Goal: Task Accomplishment & Management: Use online tool/utility

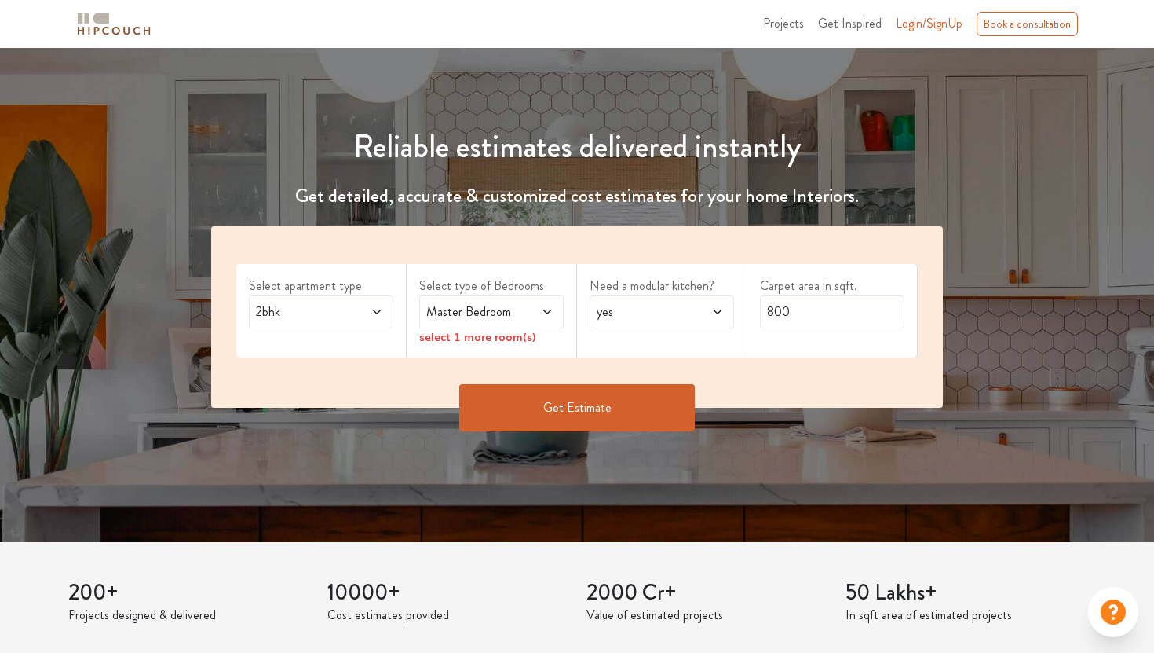
scroll to position [110, 0]
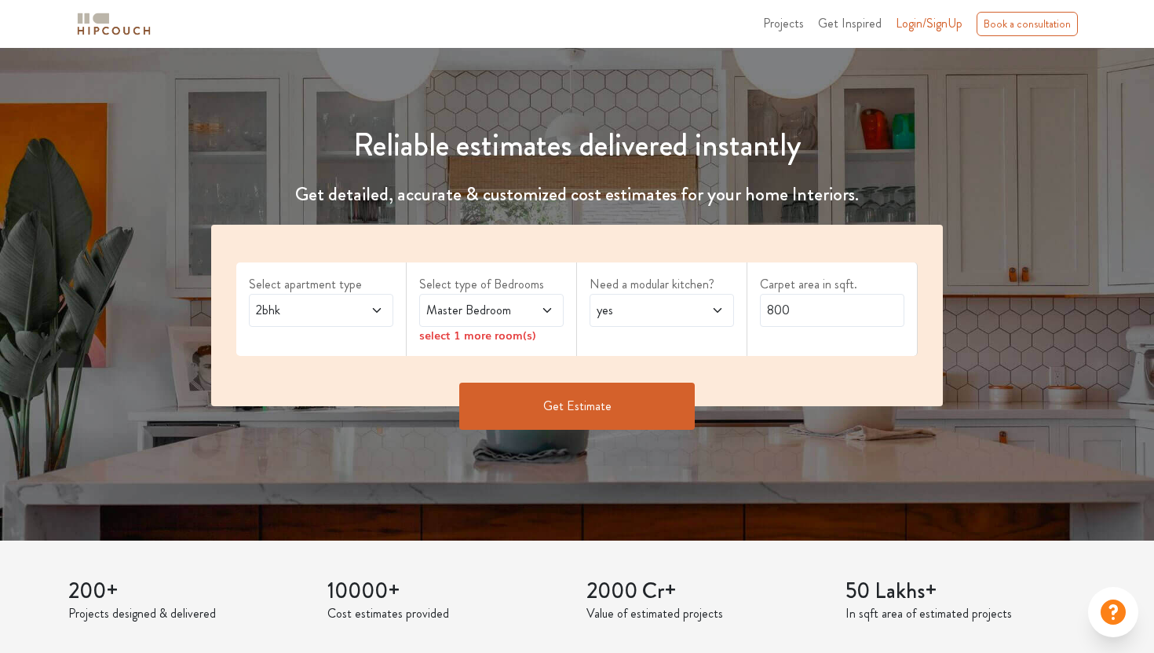
click at [451, 316] on span "Master Bedroom" at bounding box center [472, 310] width 98 height 19
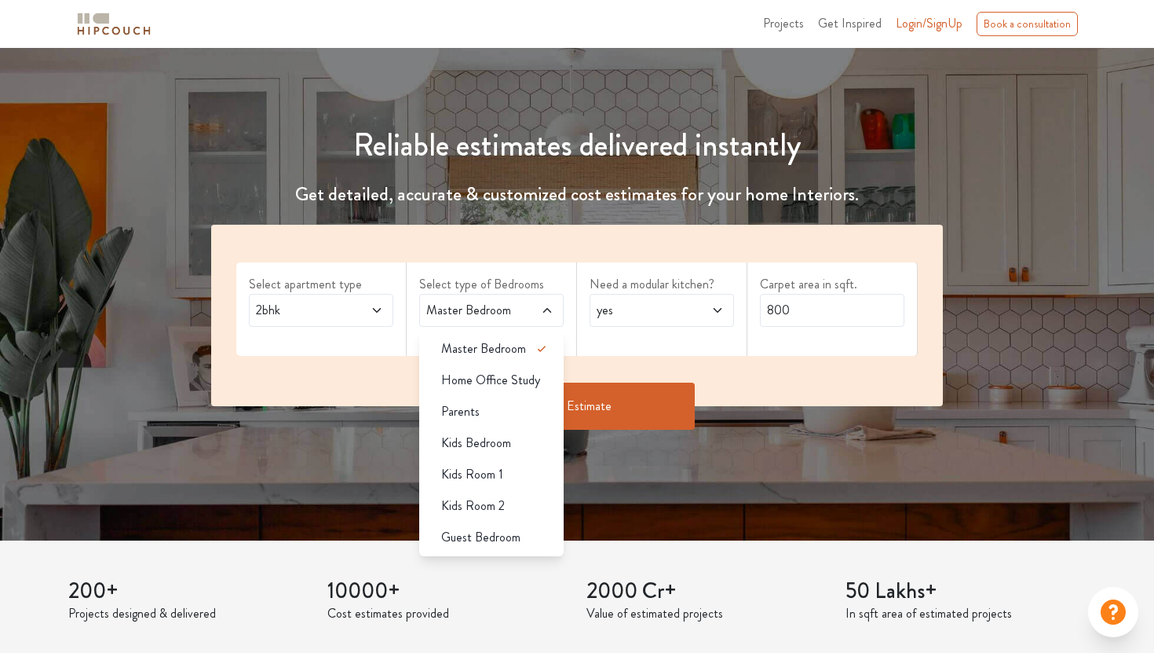
click at [376, 309] on icon at bounding box center [377, 310] width 13 height 13
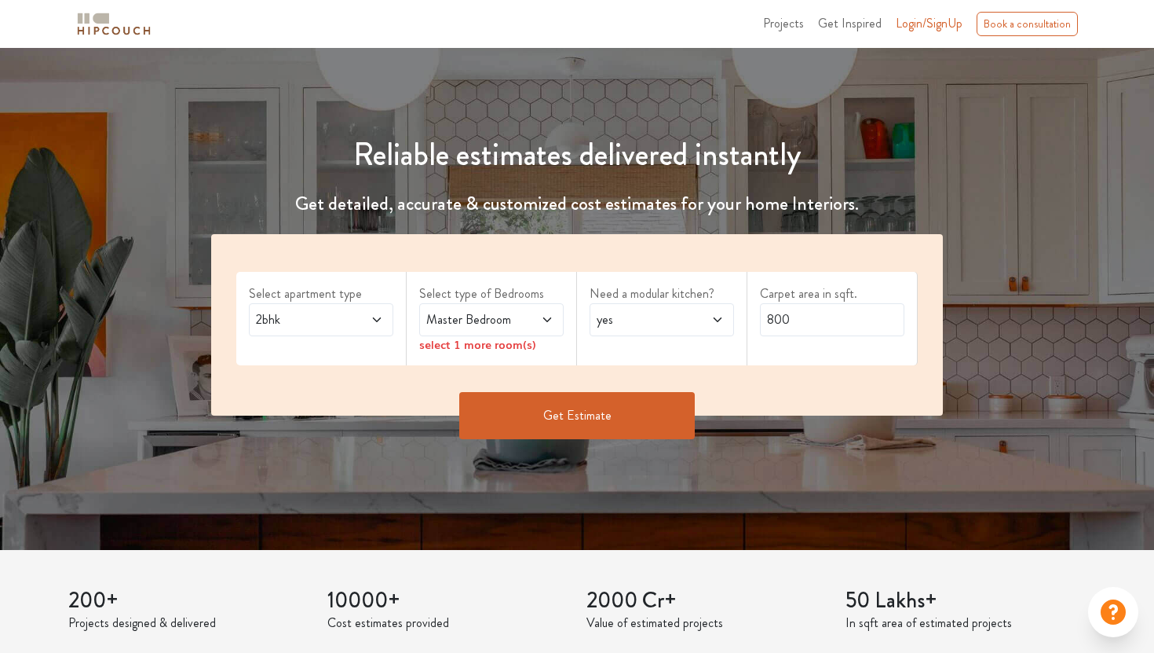
scroll to position [102, 0]
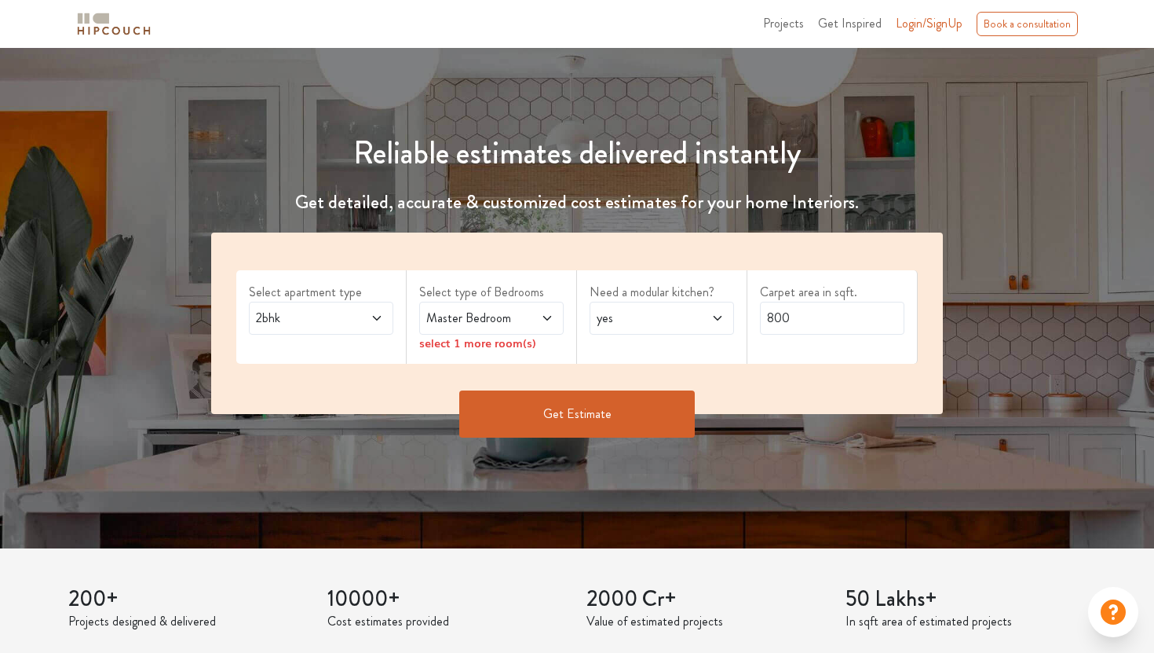
click at [695, 324] on span at bounding box center [708, 318] width 32 height 19
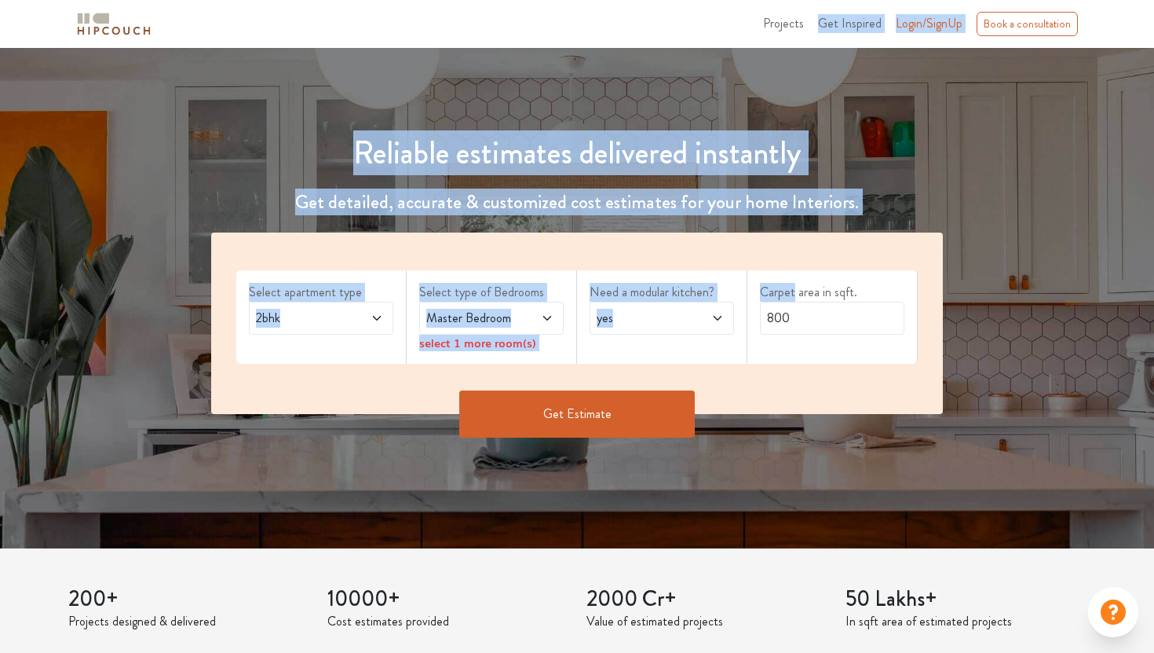
drag, startPoint x: 721, startPoint y: 317, endPoint x: 781, endPoint y: 42, distance: 282.0
click at [1021, 138] on div "Reliable estimates delivered instantly Get detailed, accurate & customized cost…" at bounding box center [577, 260] width 1154 height 402
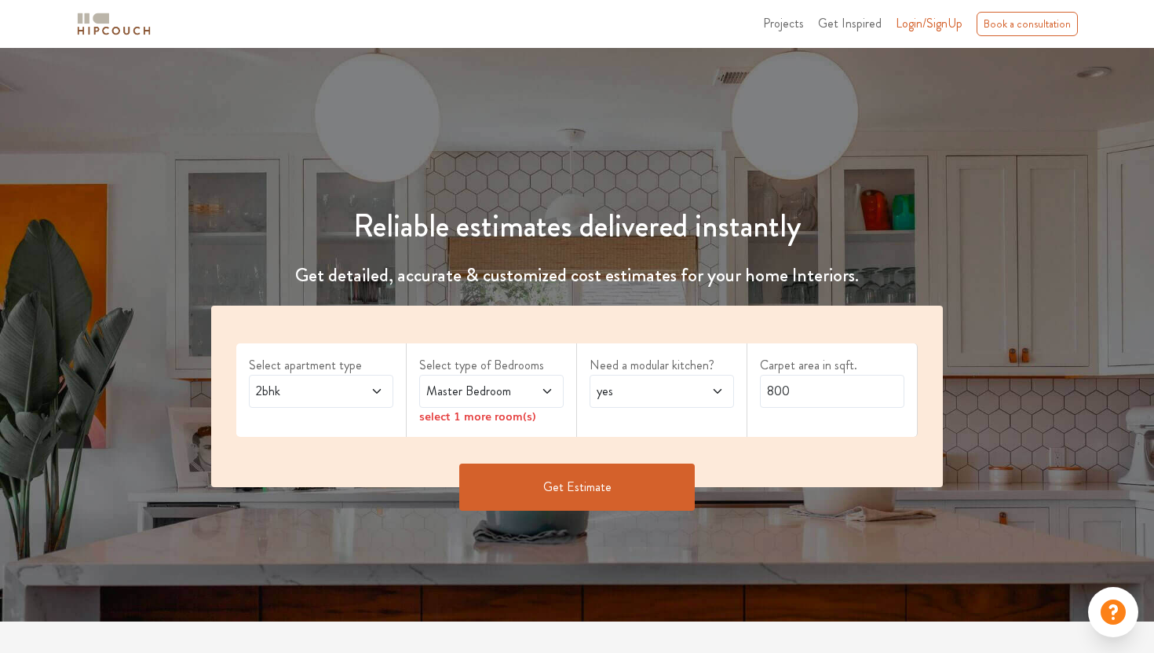
scroll to position [0, 0]
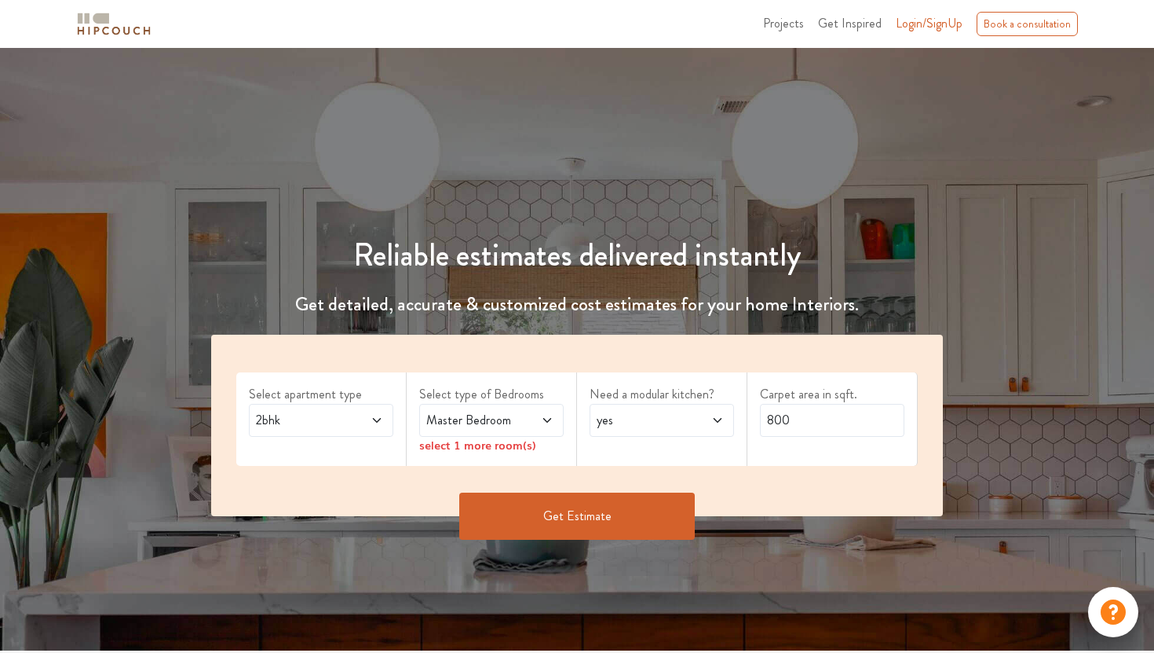
click at [517, 421] on span "Master Bedroom" at bounding box center [472, 420] width 98 height 19
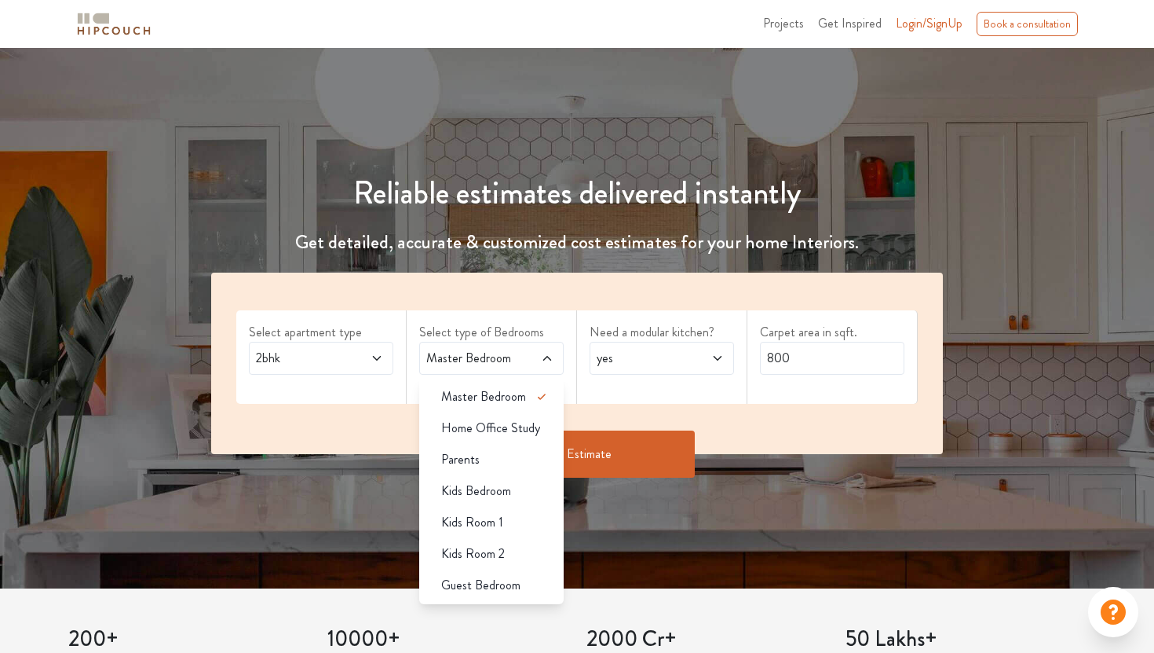
scroll to position [65, 0]
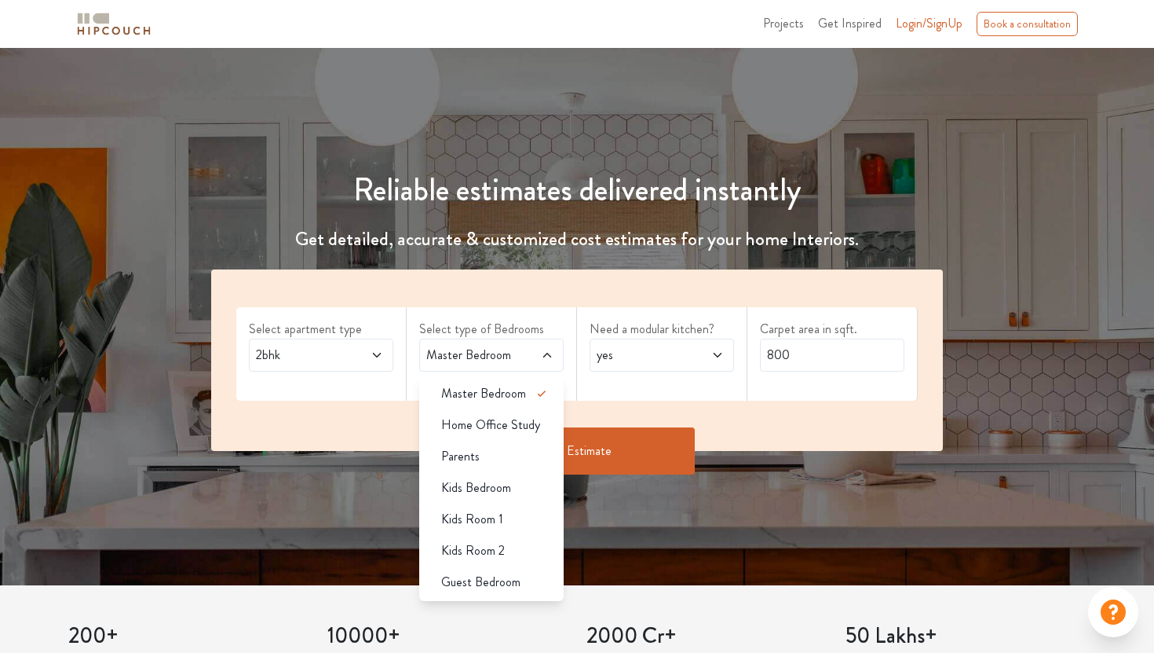
click at [359, 507] on div "Reliable estimates delivered instantly Get detailed, accurate & customized cost…" at bounding box center [577, 284] width 1154 height 602
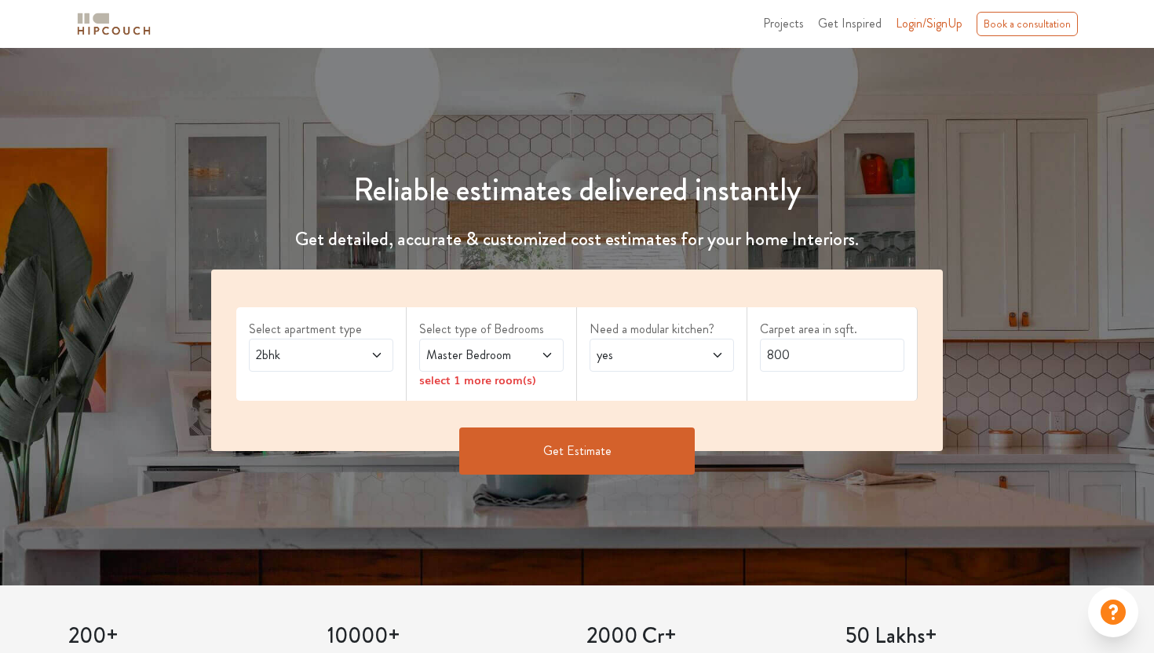
click at [556, 448] on button "Get Estimate" at bounding box center [577, 450] width 236 height 47
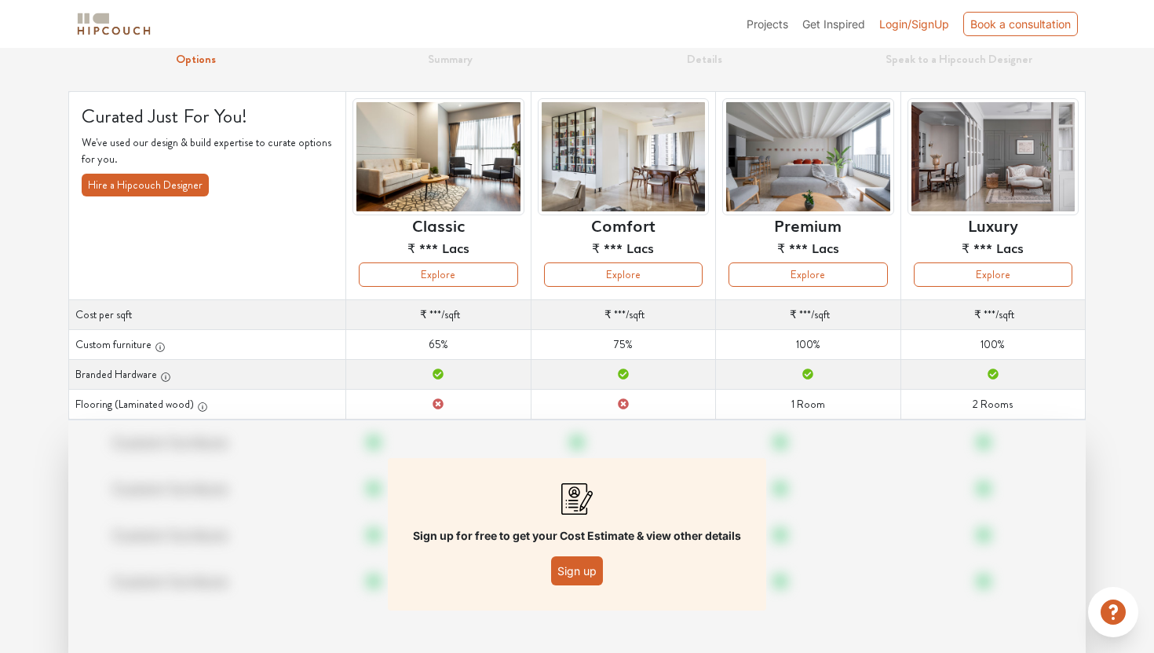
scroll to position [120, 0]
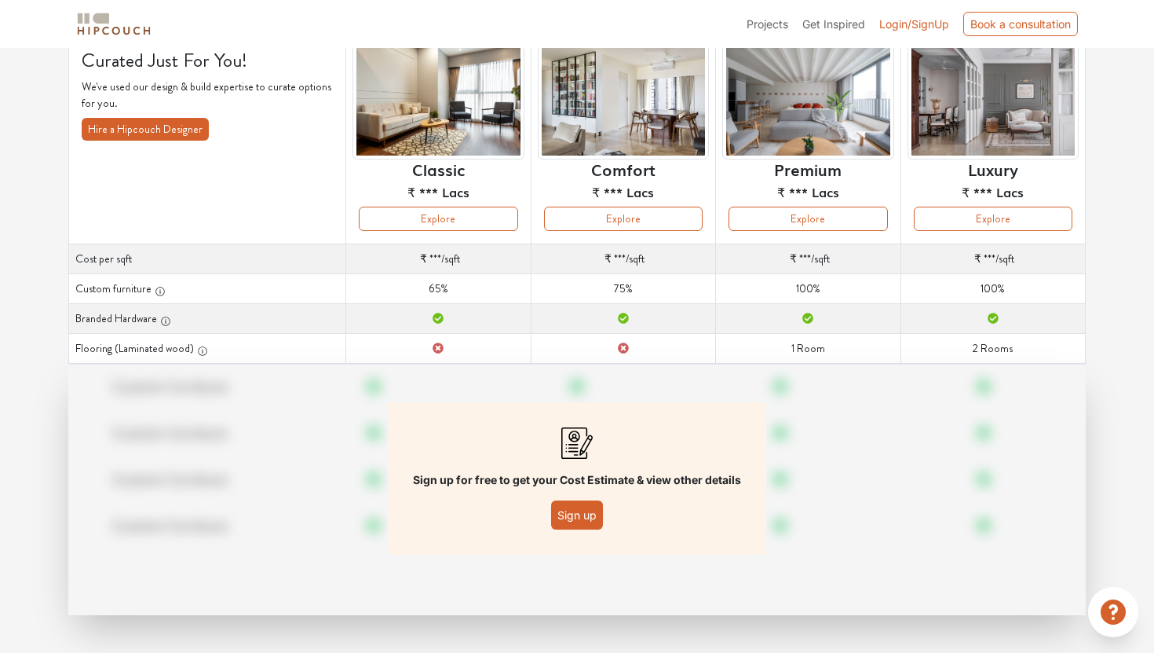
click at [587, 511] on button "Sign up" at bounding box center [577, 514] width 52 height 29
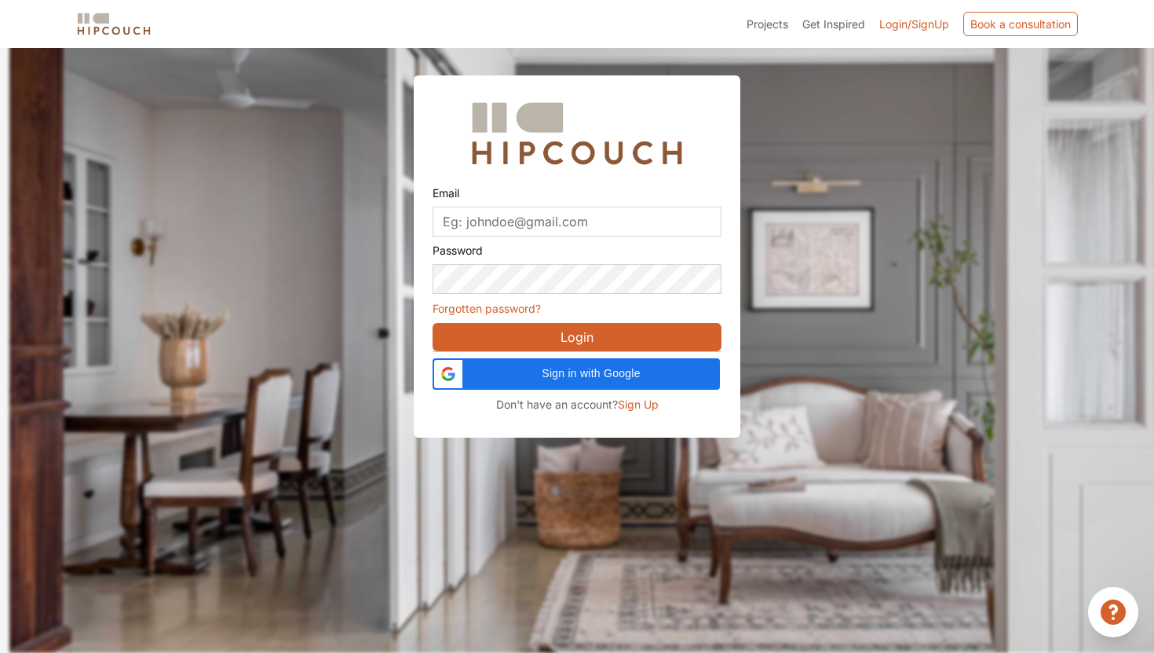
scroll to position [47, 0]
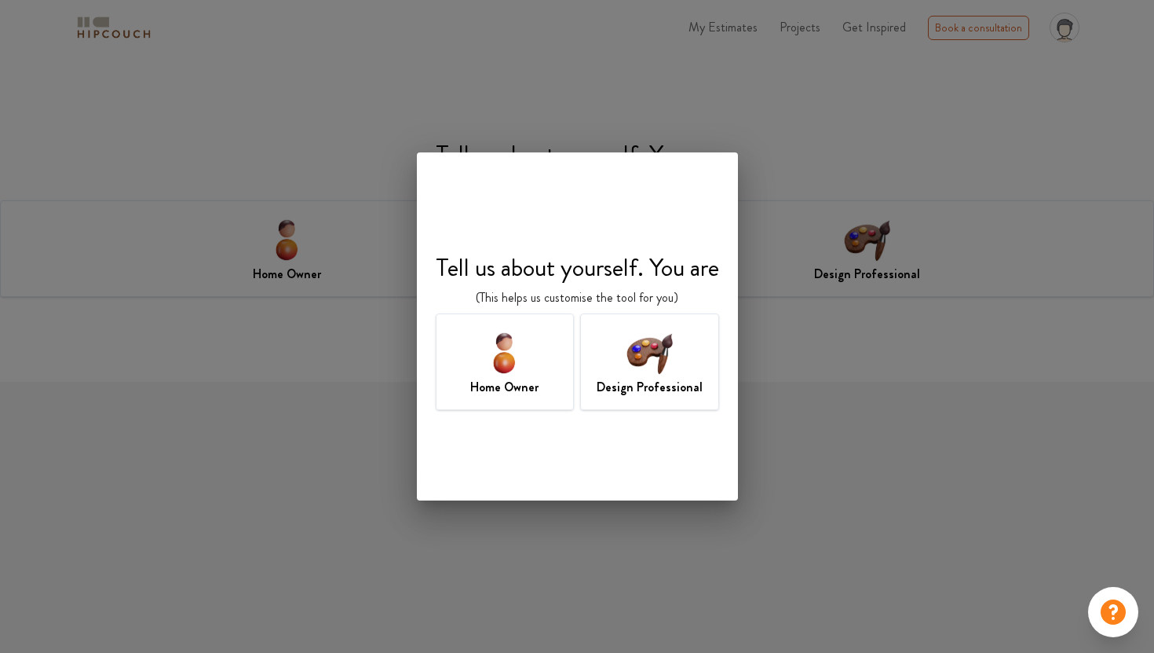
click at [590, 363] on div "Design Professional" at bounding box center [649, 361] width 139 height 97
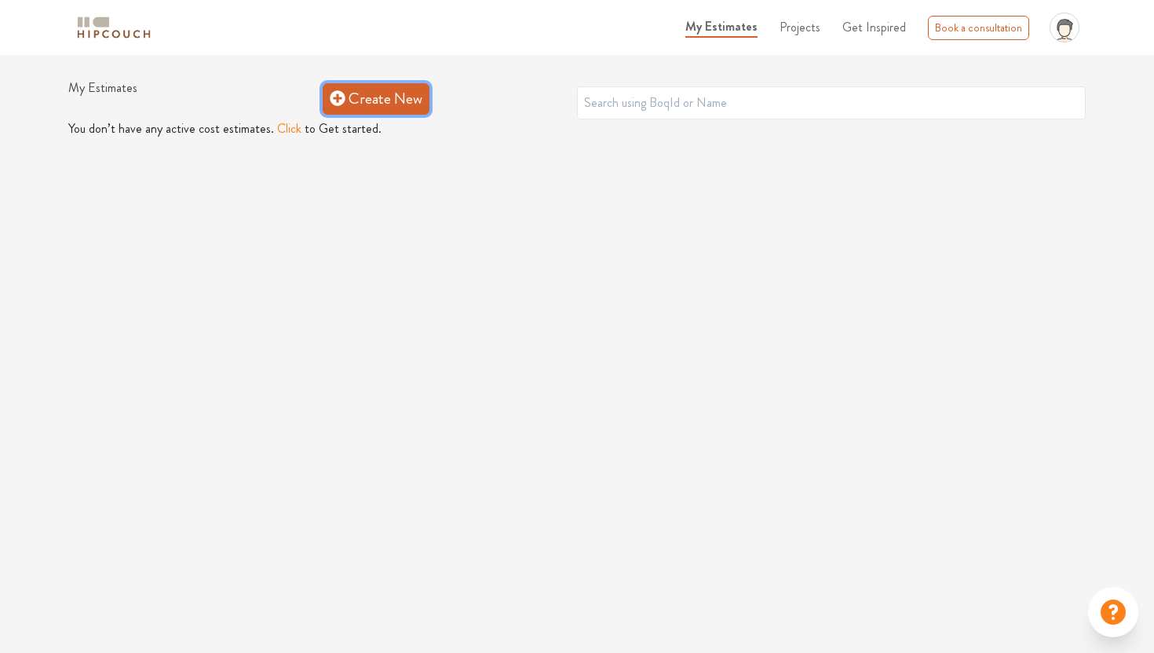
click at [405, 95] on link "Create New" at bounding box center [376, 98] width 107 height 31
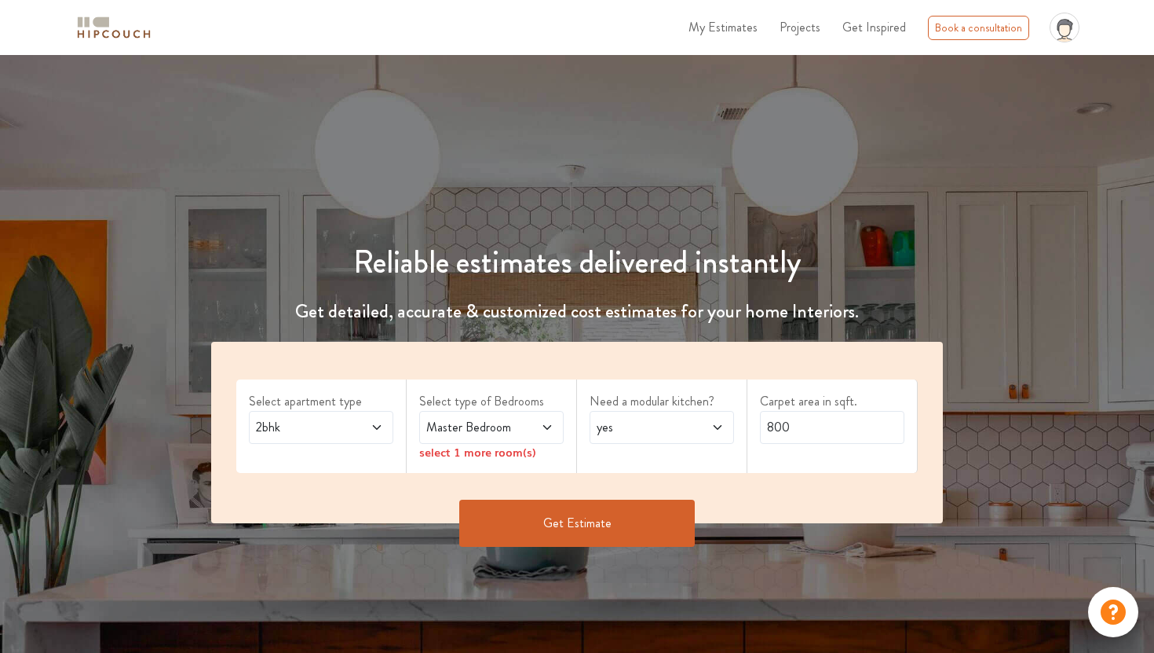
click at [511, 518] on button "Get Estimate" at bounding box center [577, 522] width 236 height 47
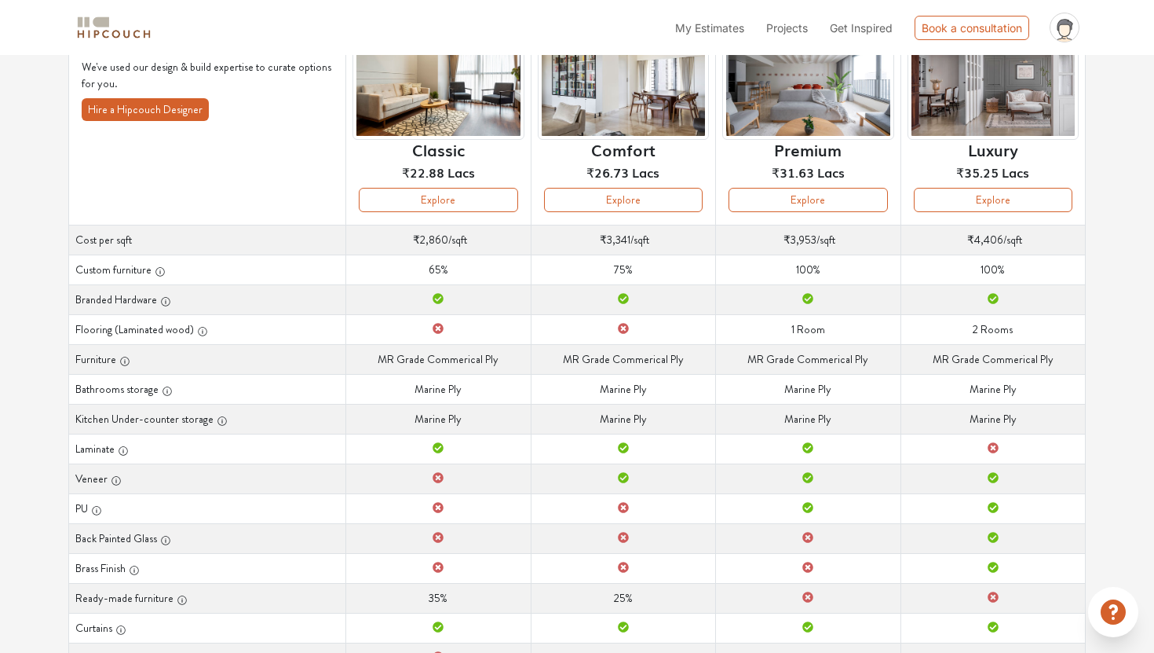
scroll to position [95, 0]
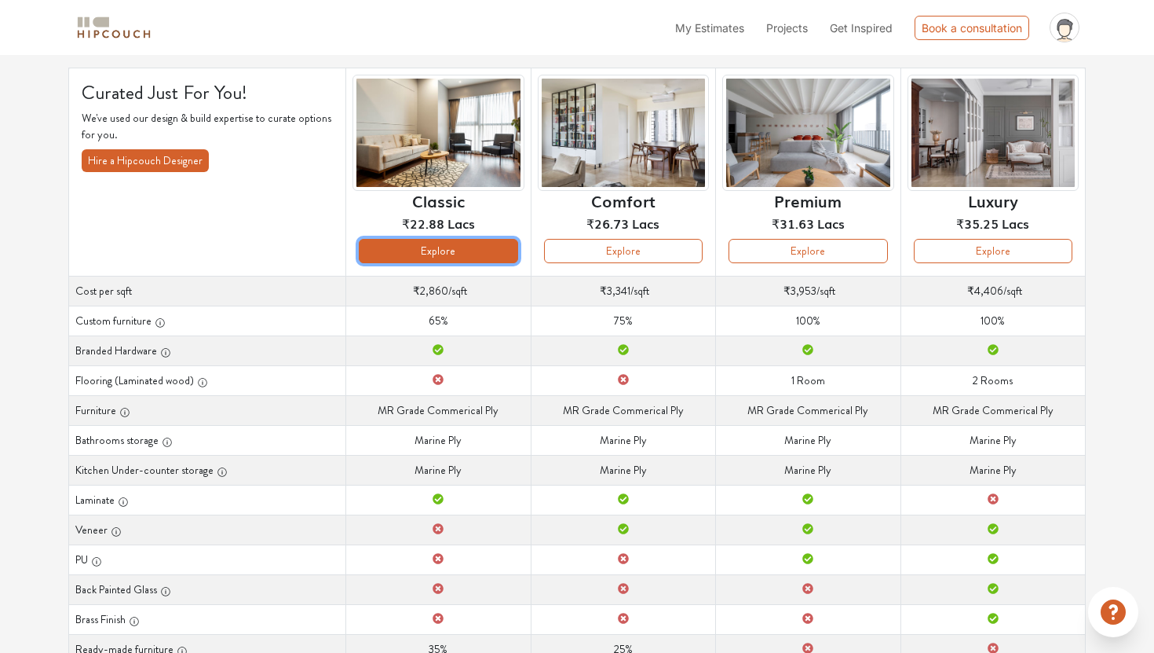
click at [485, 247] on button "Explore" at bounding box center [438, 251] width 159 height 24
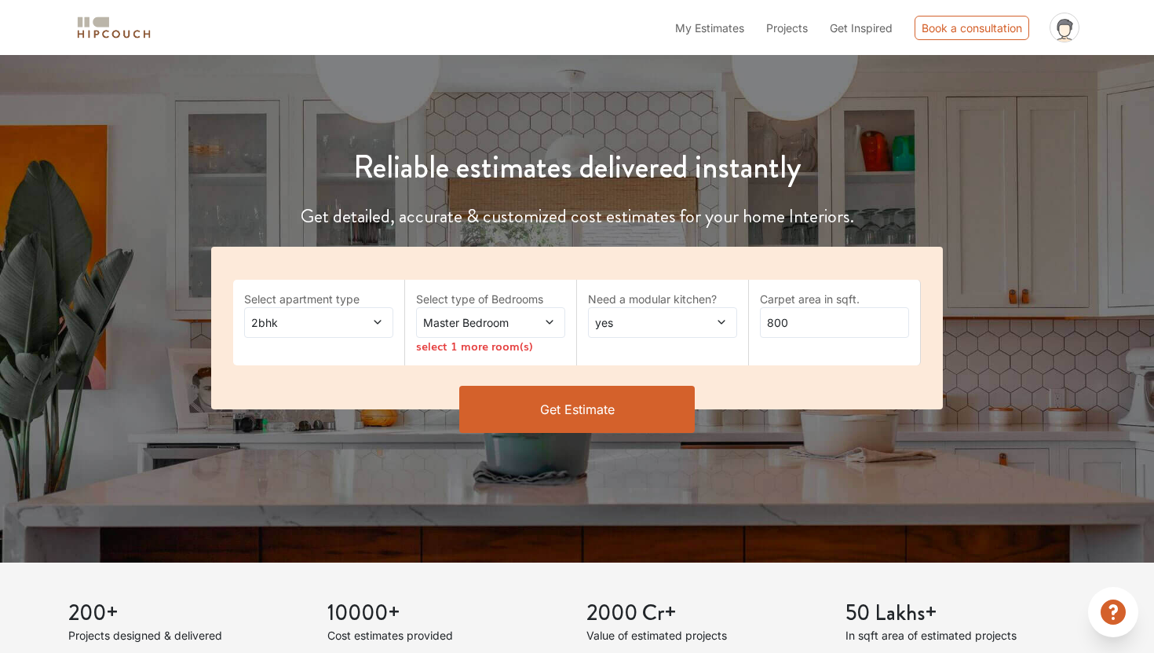
scroll to position [95, 0]
click at [382, 323] on icon at bounding box center [377, 321] width 11 height 11
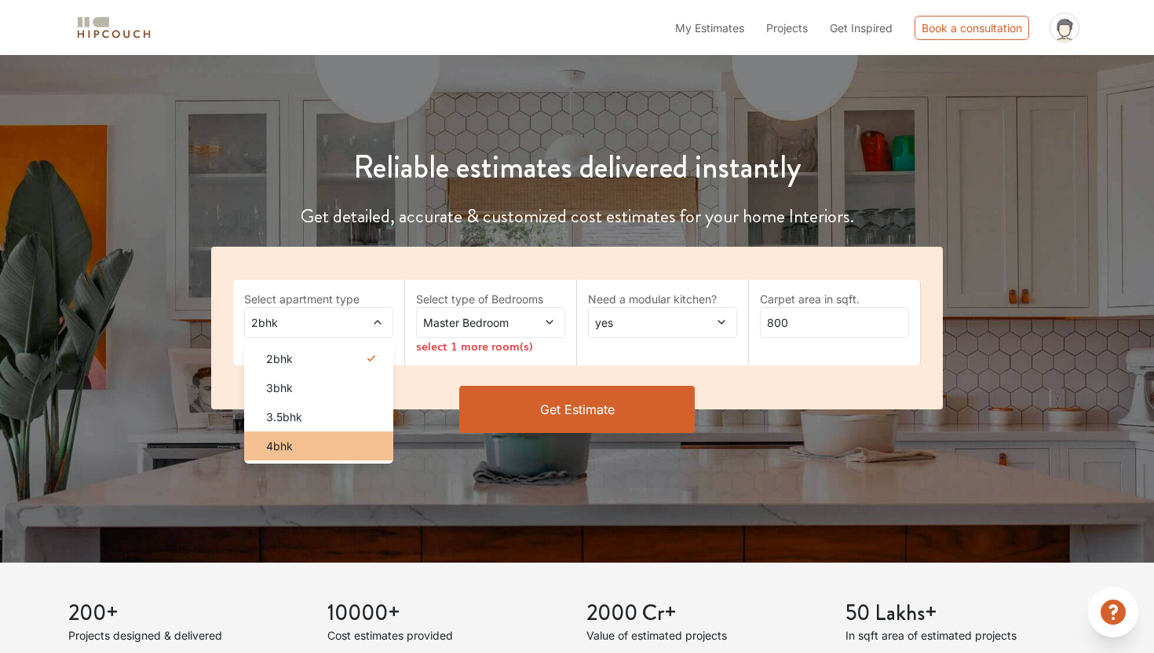
click at [327, 444] on div "4bhk" at bounding box center [324, 445] width 140 height 16
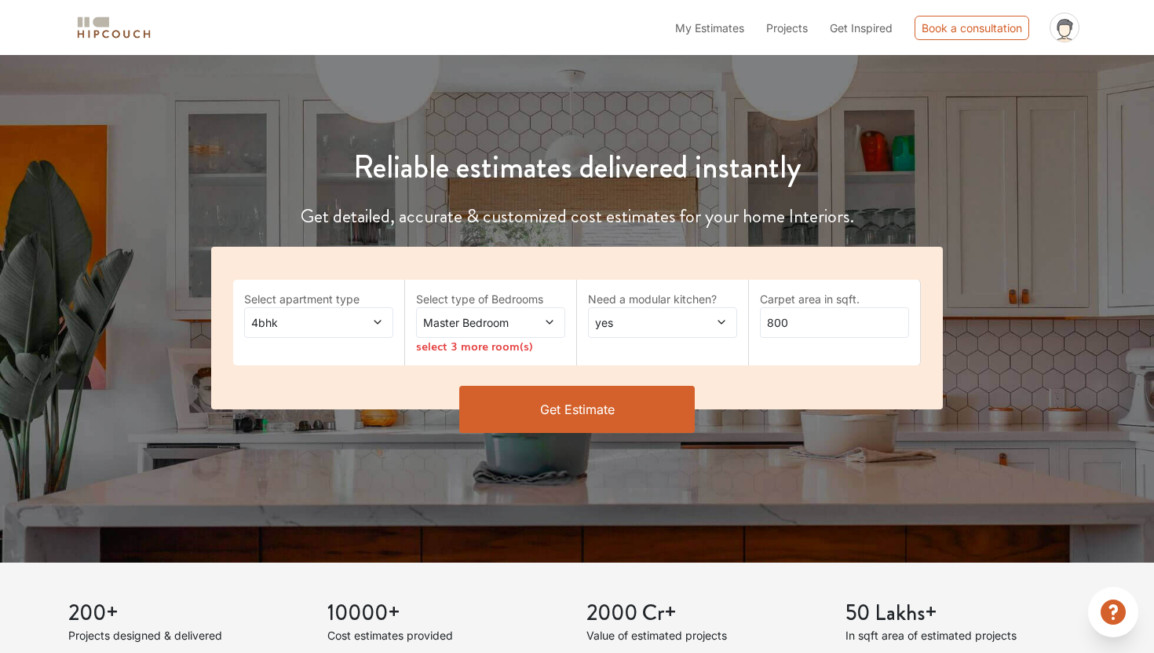
click at [499, 320] on span "Master Bedroom" at bounding box center [470, 322] width 101 height 16
drag, startPoint x: 445, startPoint y: 320, endPoint x: 421, endPoint y: 339, distance: 30.2
click at [421, 339] on div "Select type of Bedrooms Master Bedroom select 3 more room(s)" at bounding box center [491, 323] width 172 height 86
click at [541, 328] on span at bounding box center [538, 322] width 34 height 16
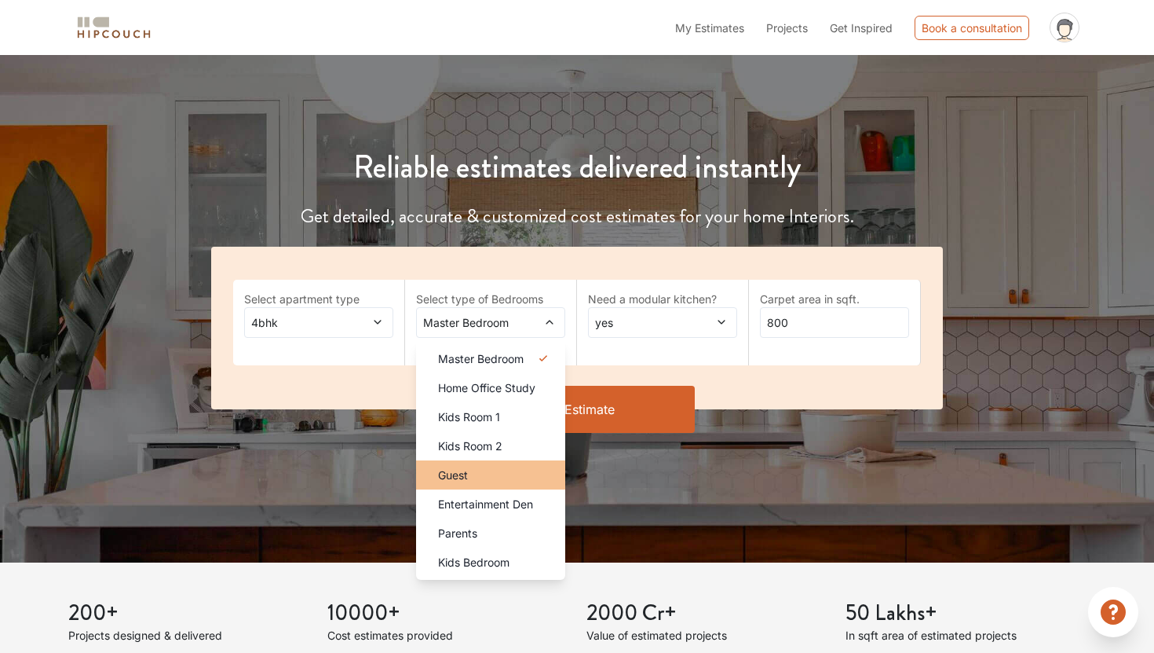
click at [520, 465] on li "Guest" at bounding box center [490, 474] width 149 height 29
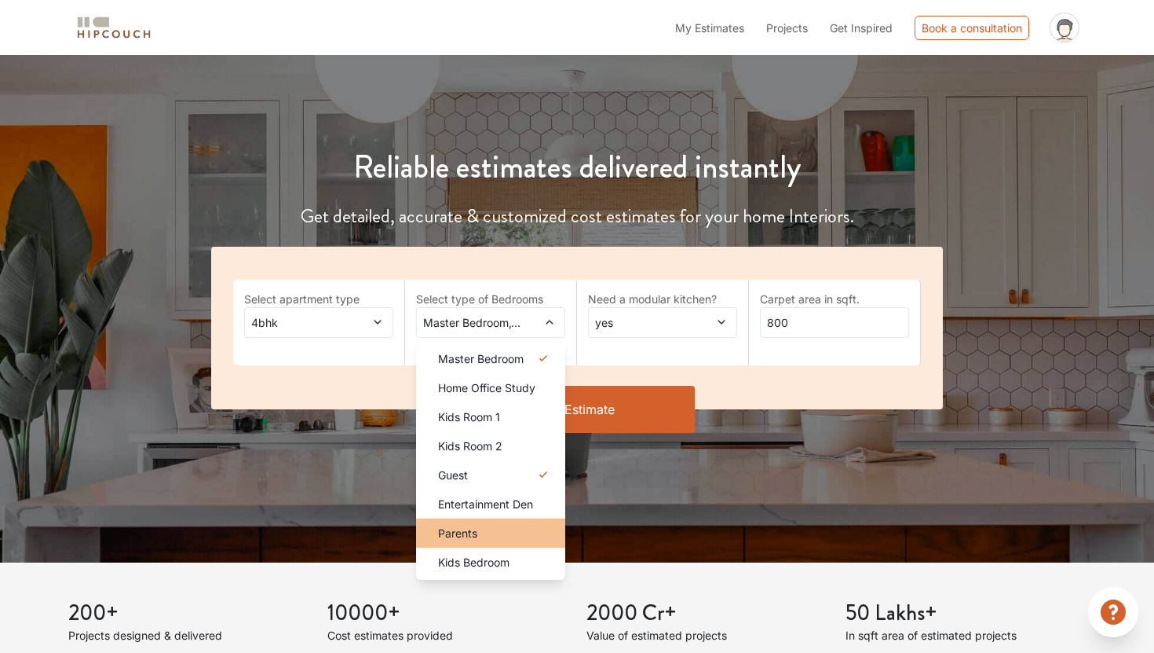
click at [521, 536] on div "Parents" at bounding box center [496, 533] width 140 height 16
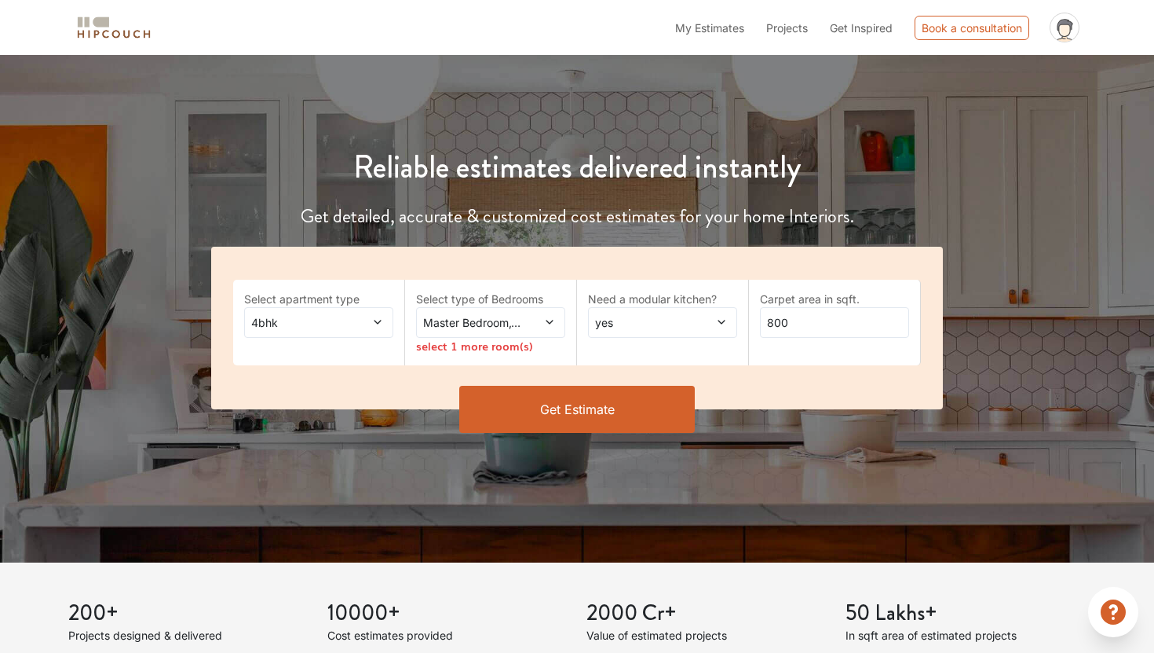
click at [632, 322] on span "yes" at bounding box center [642, 322] width 101 height 16
click at [806, 318] on input "800" at bounding box center [834, 322] width 149 height 31
type input "8"
type input "2800"
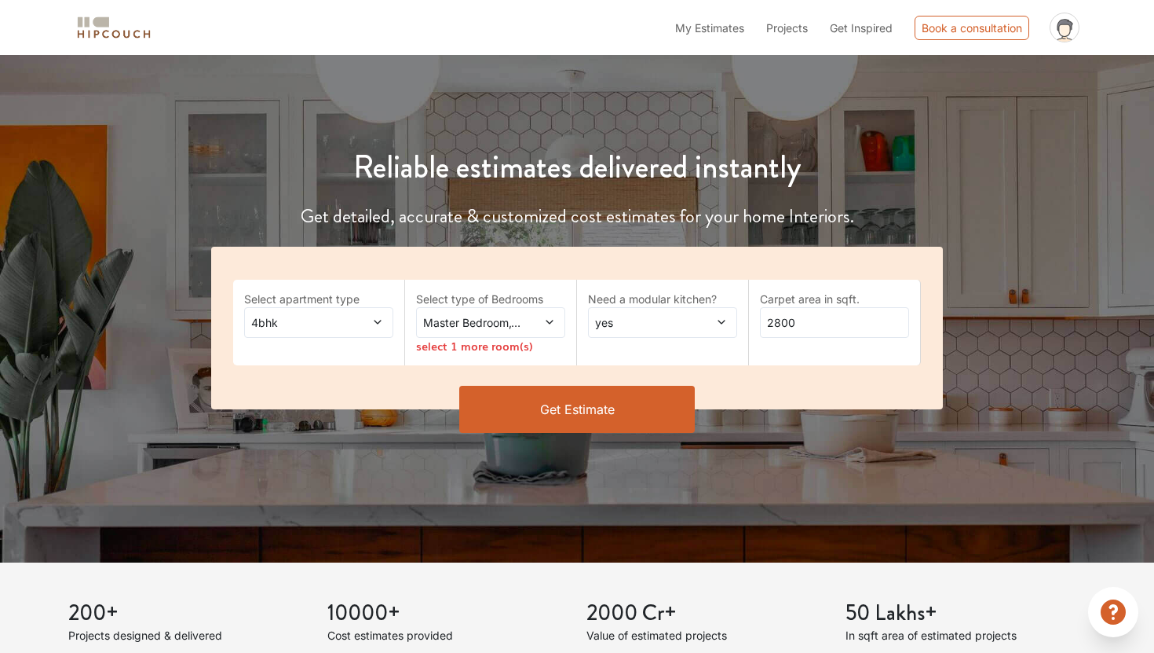
click at [575, 412] on button "Get Estimate" at bounding box center [577, 409] width 236 height 47
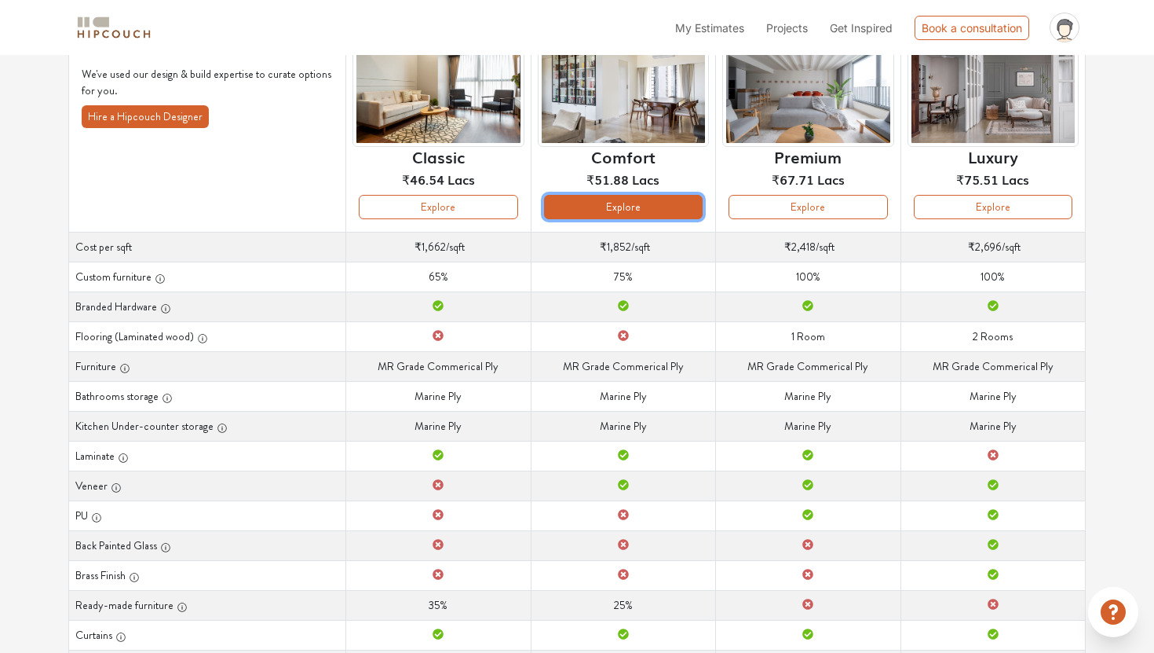
scroll to position [27, 0]
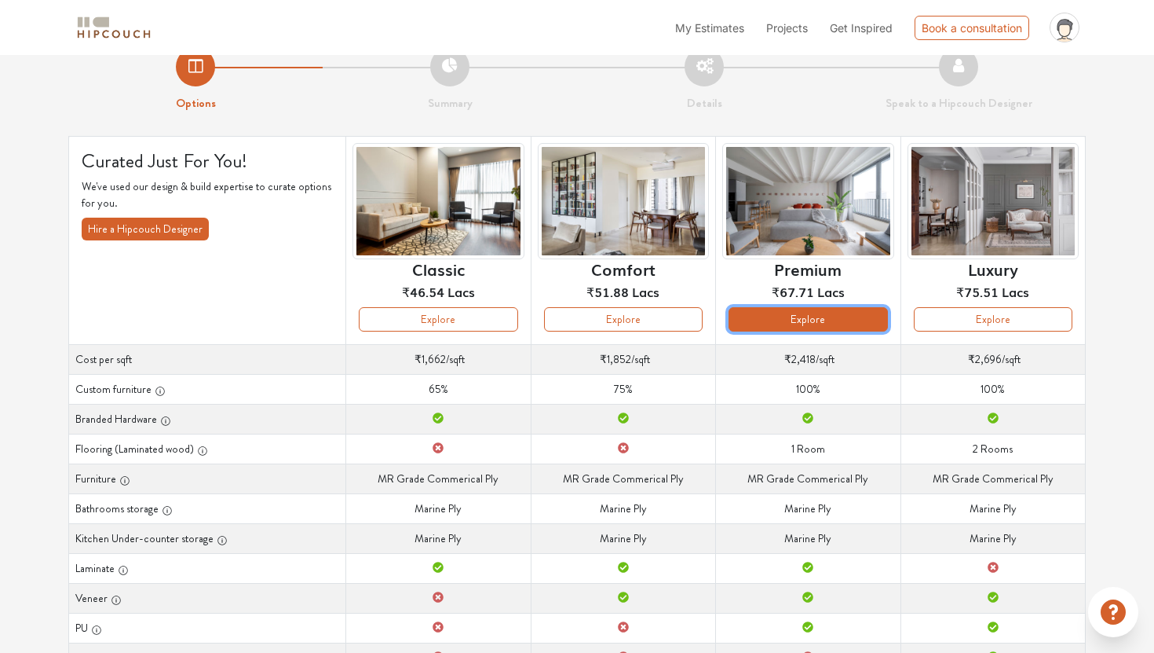
click at [774, 327] on button "Explore" at bounding box center [808, 319] width 159 height 24
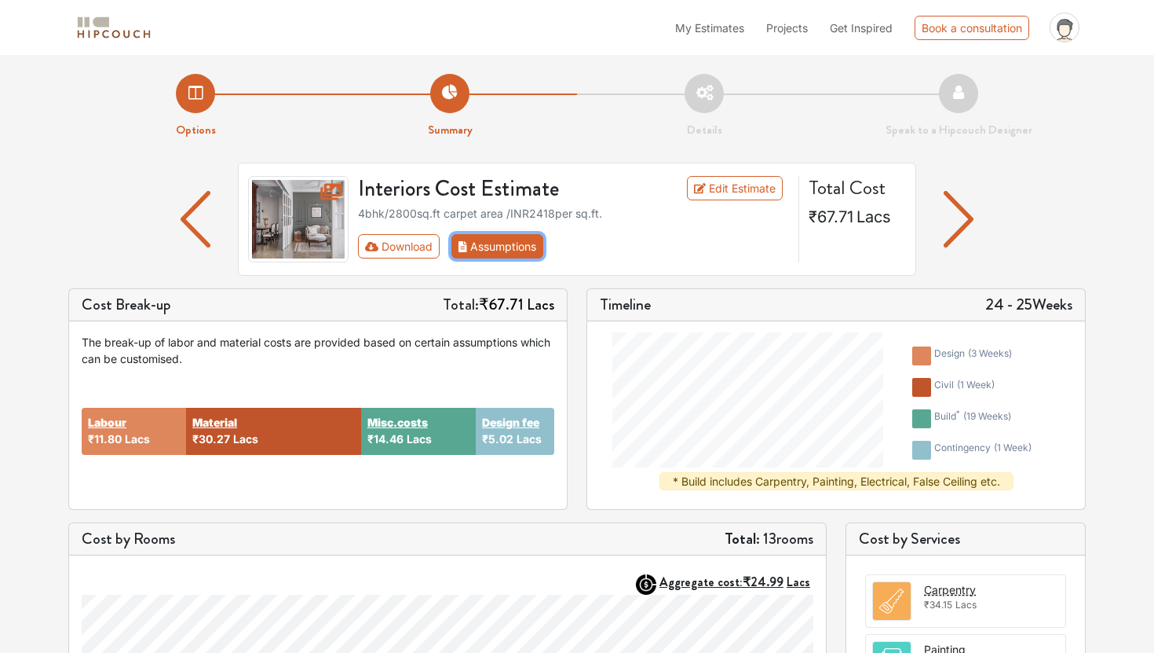
click at [515, 240] on button "Assumptions" at bounding box center [498, 246] width 92 height 24
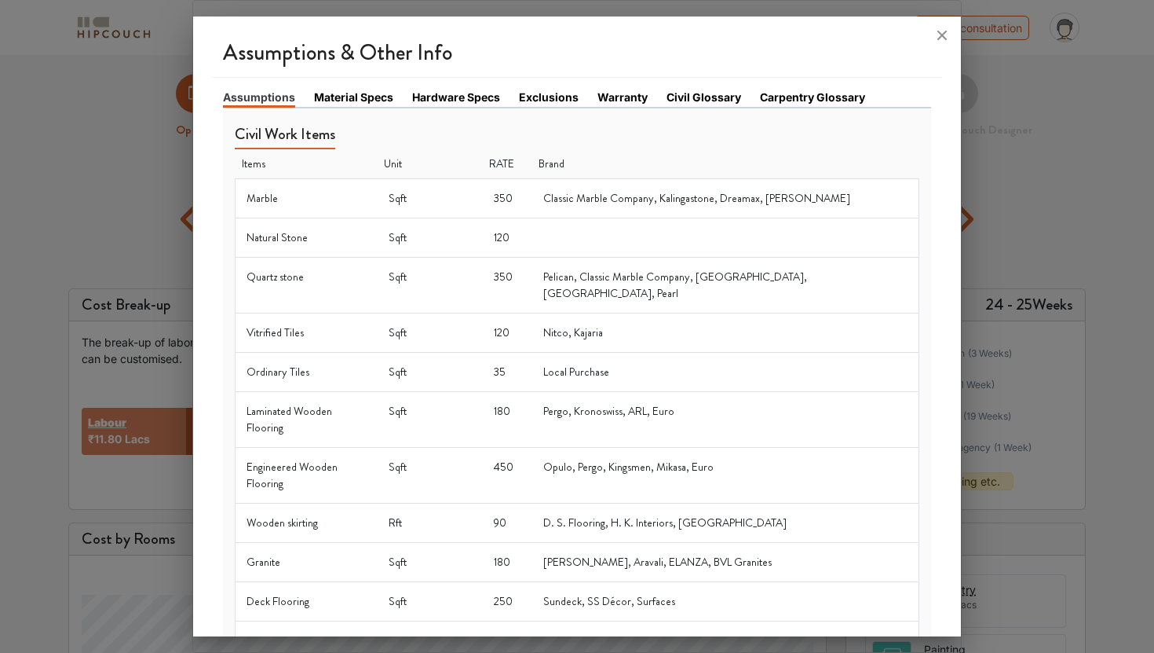
click at [473, 100] on link "Hardware Specs" at bounding box center [456, 97] width 88 height 16
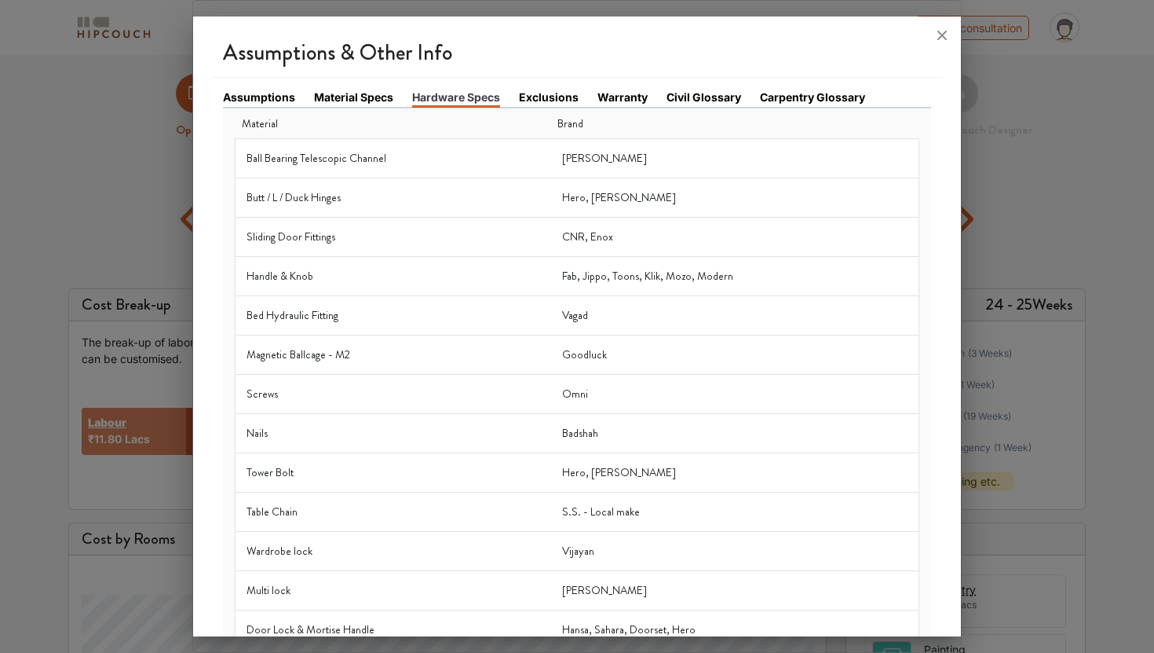
click at [557, 103] on link "Exclusions" at bounding box center [549, 97] width 60 height 16
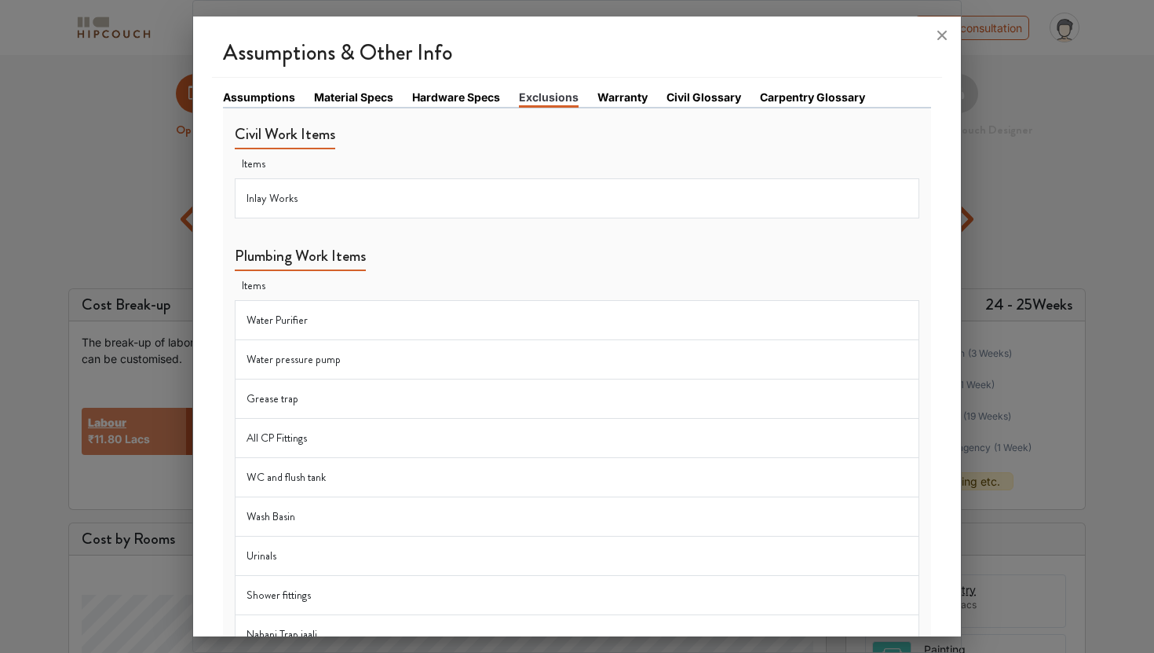
click at [604, 101] on link "Warranty" at bounding box center [623, 97] width 50 height 16
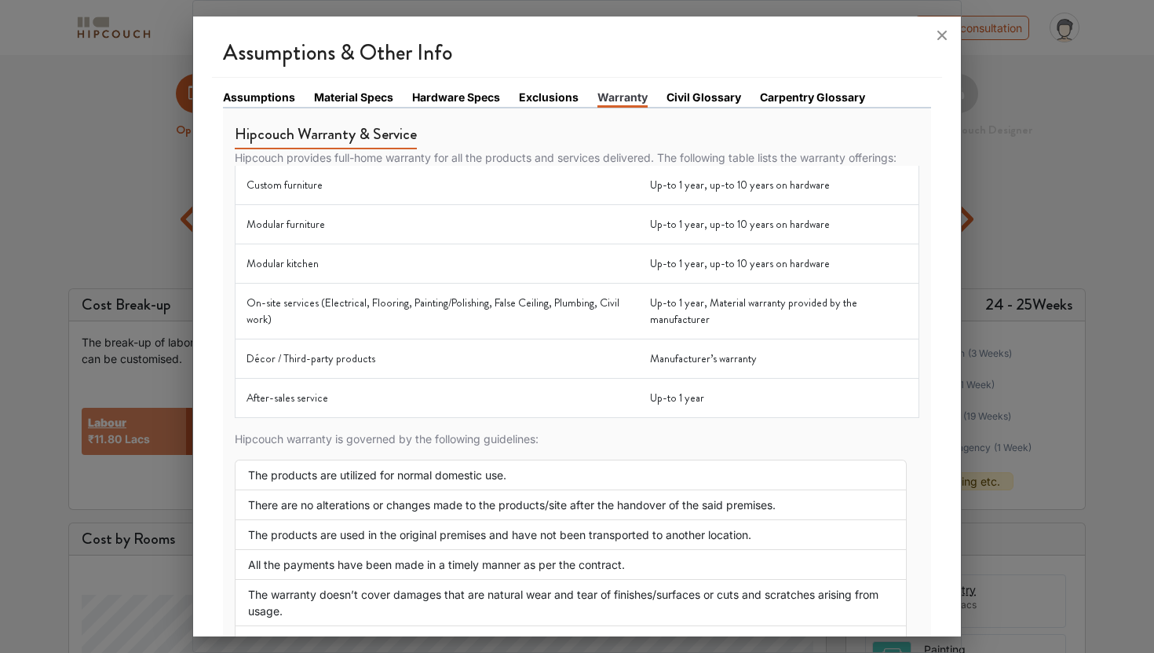
click at [673, 101] on link "Civil Glossary" at bounding box center [704, 97] width 75 height 16
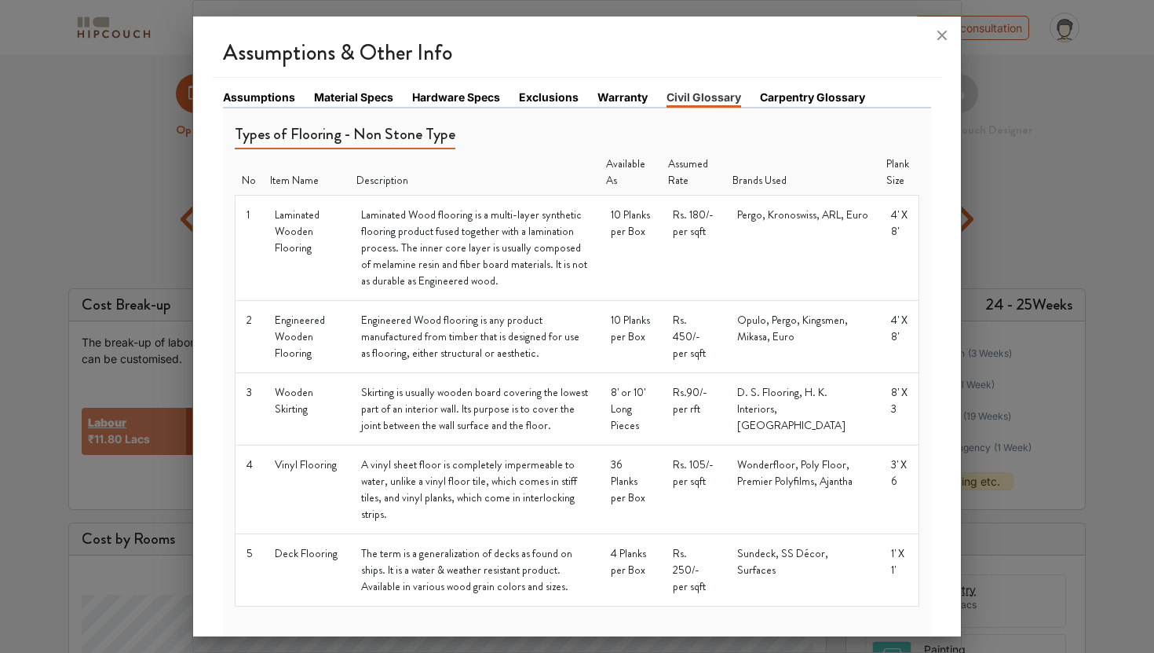
click at [808, 104] on link "Carpentry Glossary" at bounding box center [812, 97] width 105 height 16
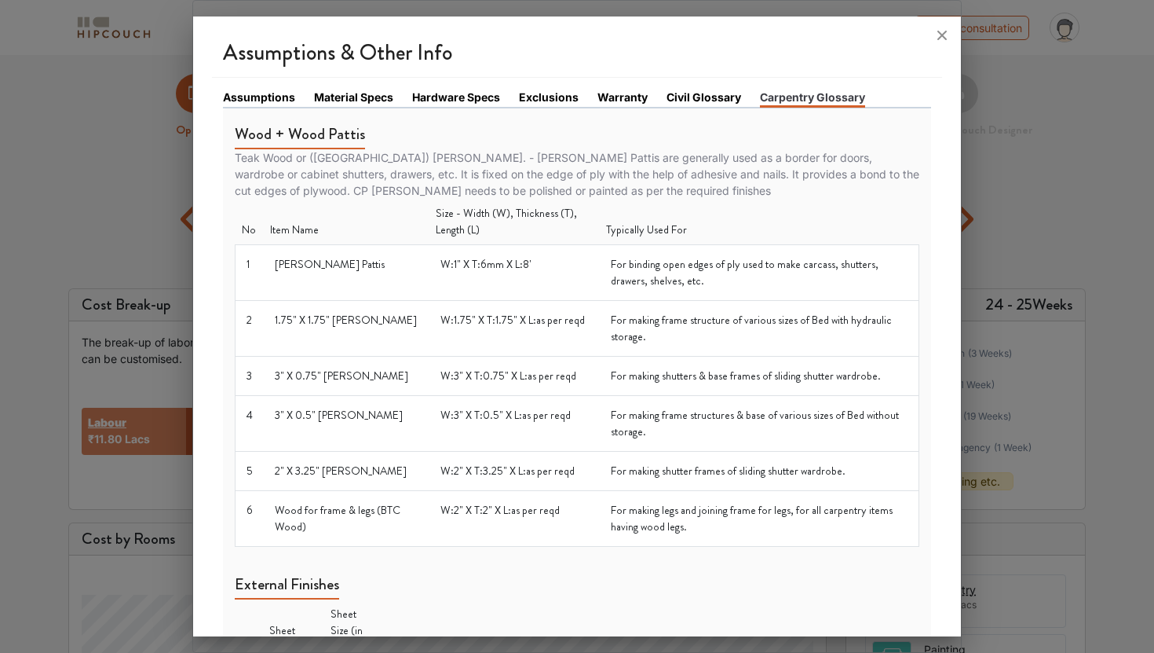
click at [276, 98] on link "Assumptions" at bounding box center [259, 97] width 72 height 16
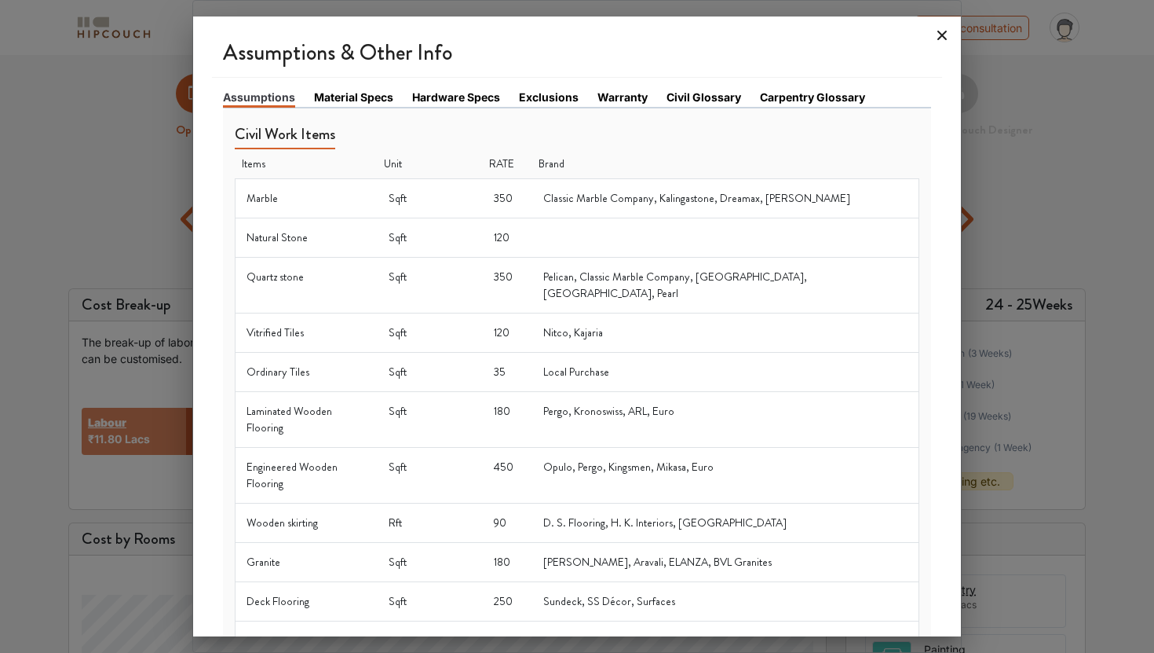
click at [943, 32] on icon at bounding box center [942, 35] width 25 height 25
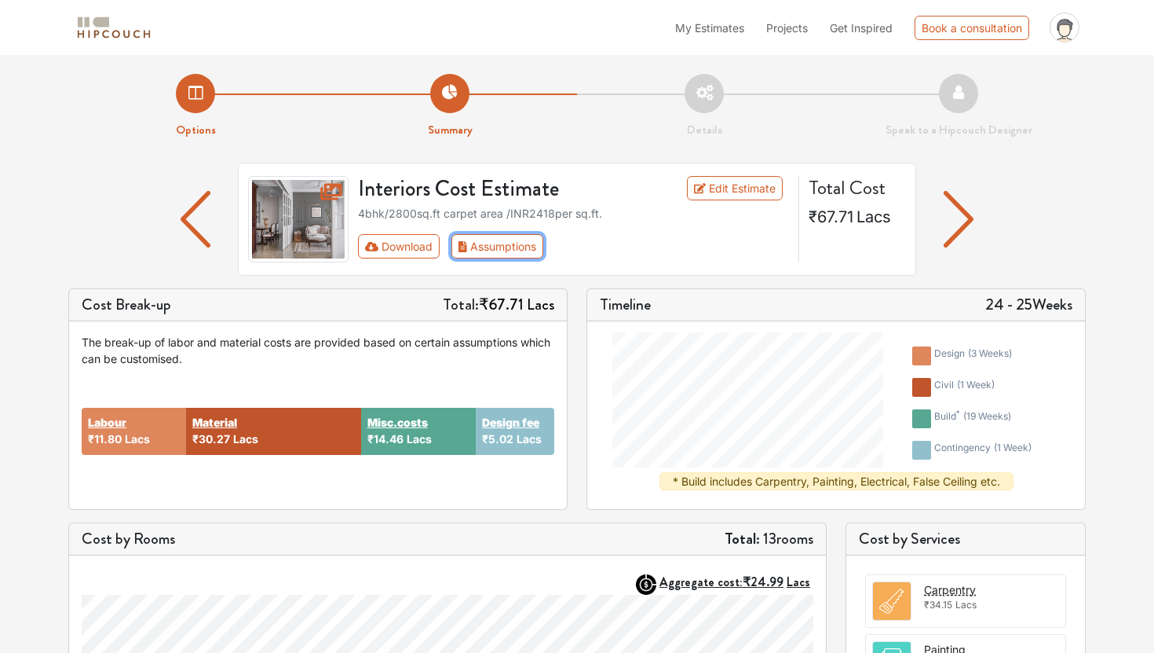
click at [450, 258] on div "Download Assumptions" at bounding box center [457, 246] width 198 height 24
click at [431, 251] on button "Download" at bounding box center [399, 246] width 82 height 24
click at [393, 249] on button "Download" at bounding box center [399, 246] width 82 height 24
click at [959, 225] on img "button" at bounding box center [959, 219] width 31 height 57
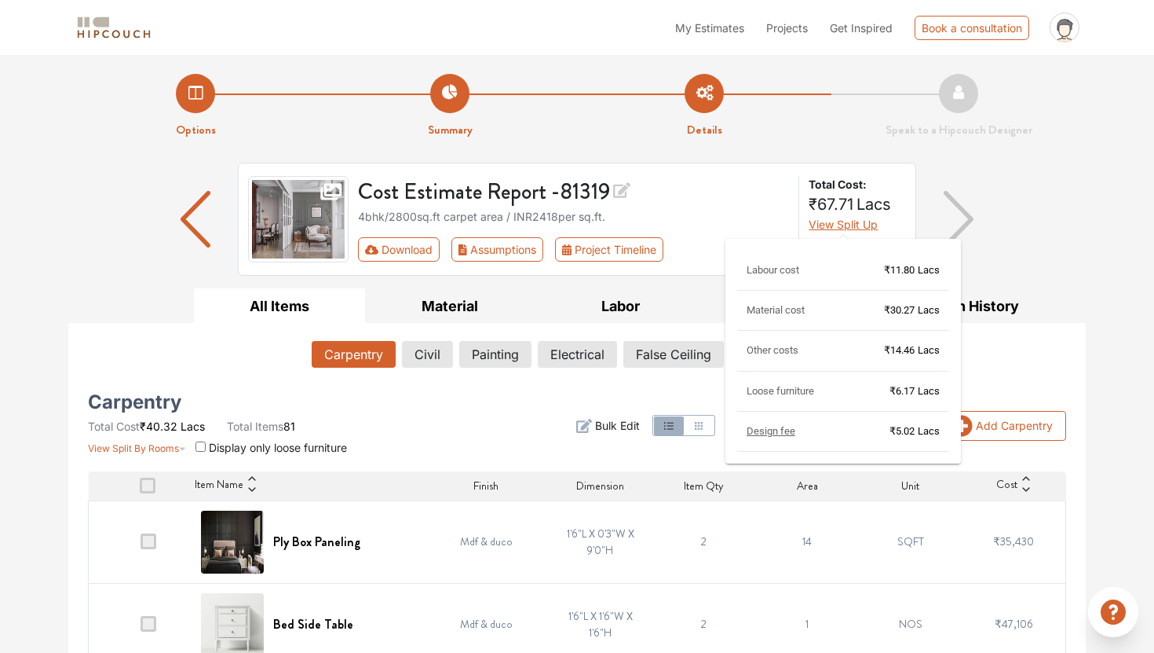
click at [873, 223] on span "View Split Up" at bounding box center [843, 224] width 69 height 13
click at [759, 434] on span "Design fee" at bounding box center [771, 431] width 49 height 12
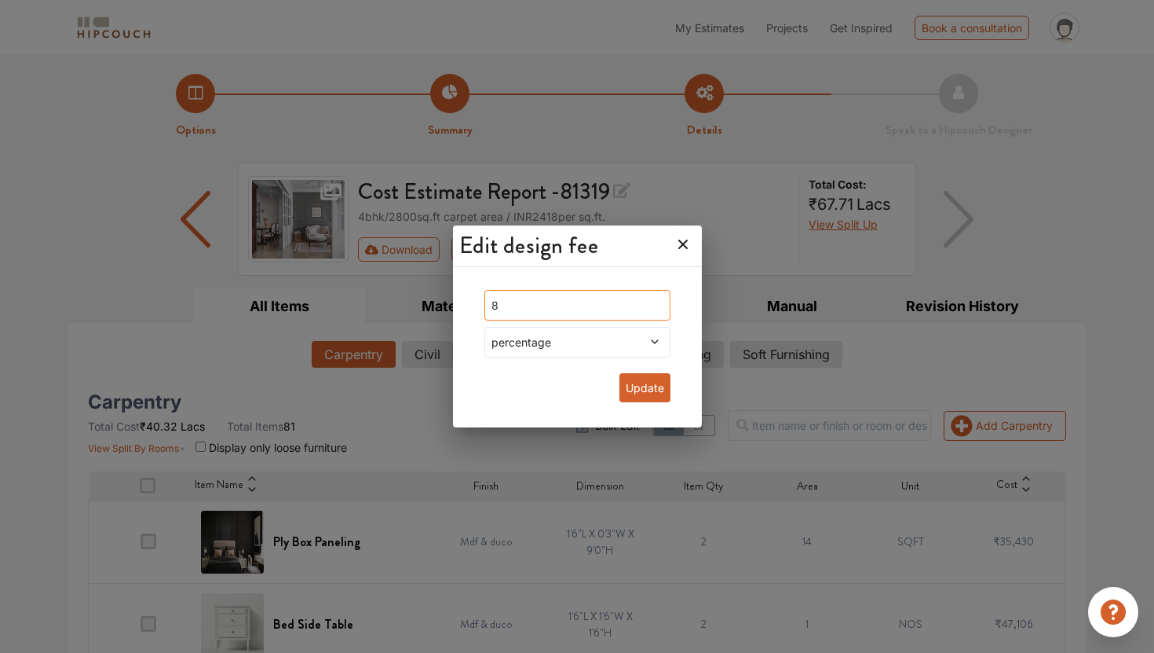
click at [638, 301] on input "8" at bounding box center [578, 305] width 186 height 31
type input "10"
click at [620, 389] on button "Update" at bounding box center [645, 387] width 51 height 29
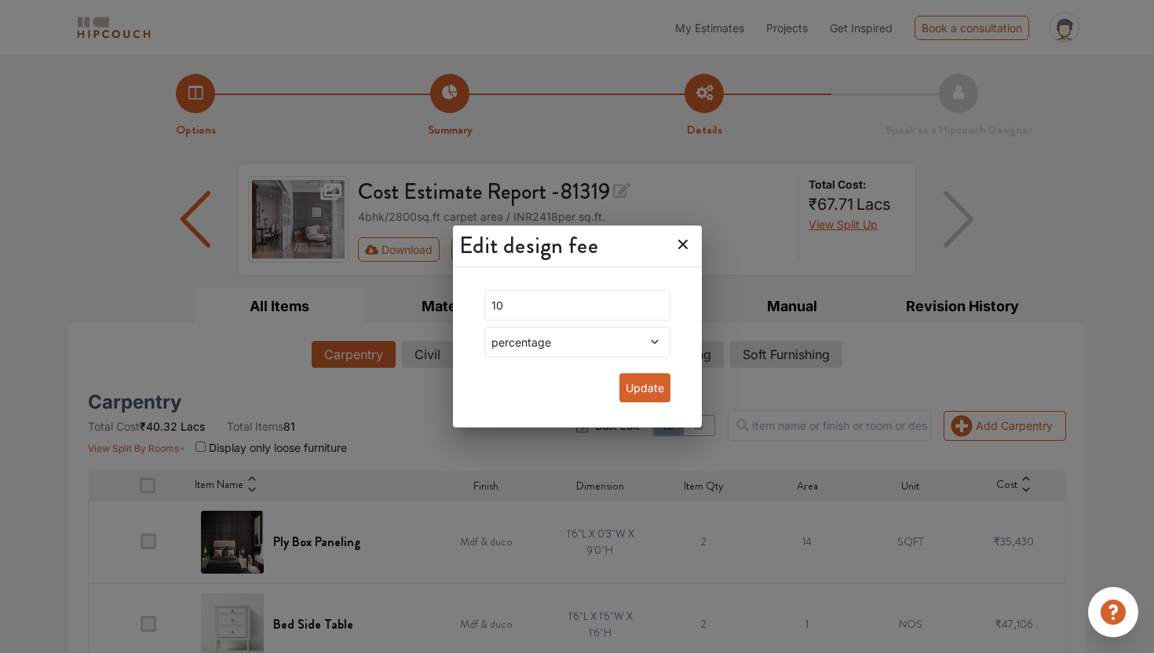
click at [649, 341] on icon at bounding box center [654, 341] width 11 height 11
click at [671, 242] on icon at bounding box center [683, 244] width 25 height 25
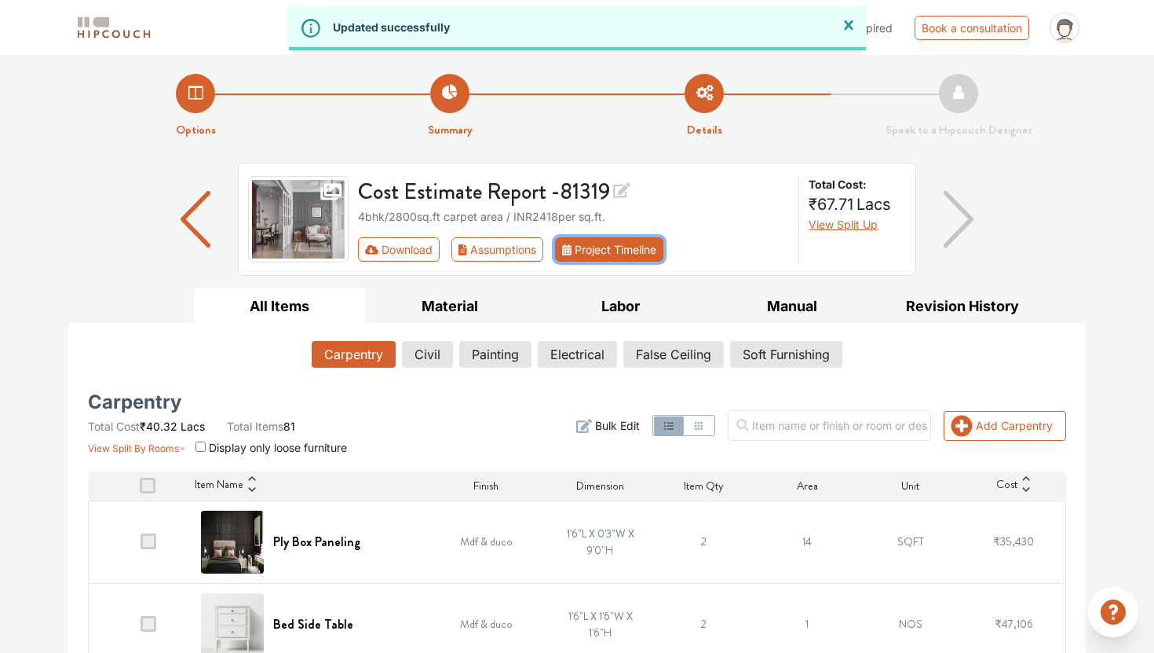
click at [645, 243] on button "Project Timeline" at bounding box center [609, 249] width 108 height 24
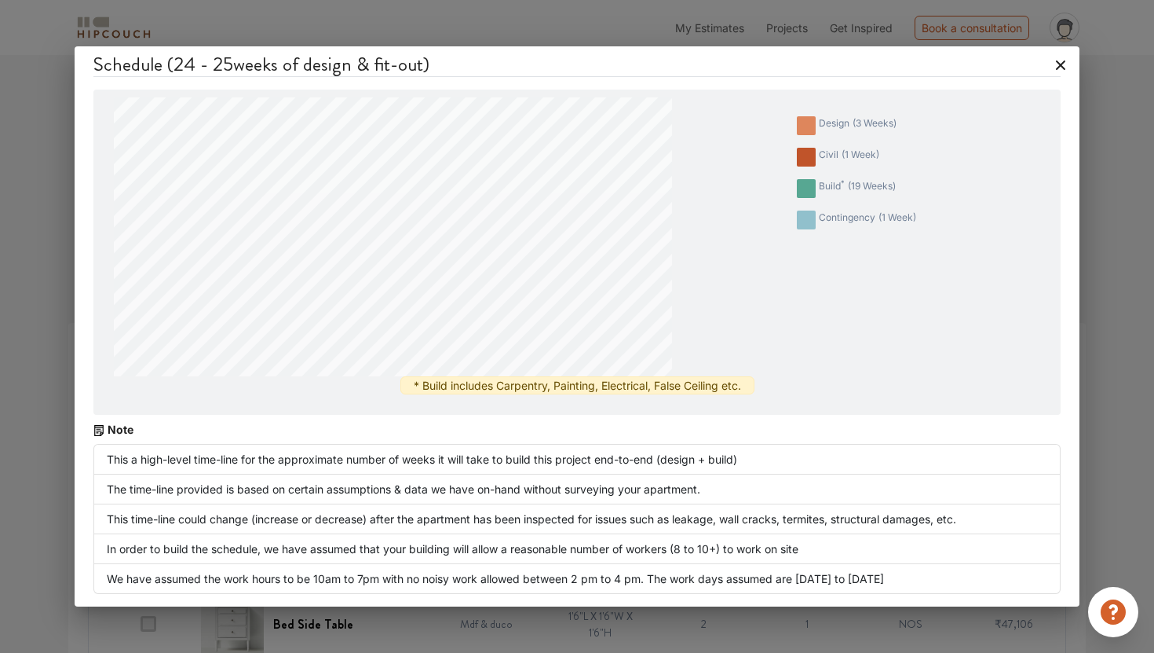
click at [1064, 62] on icon at bounding box center [1060, 64] width 9 height 9
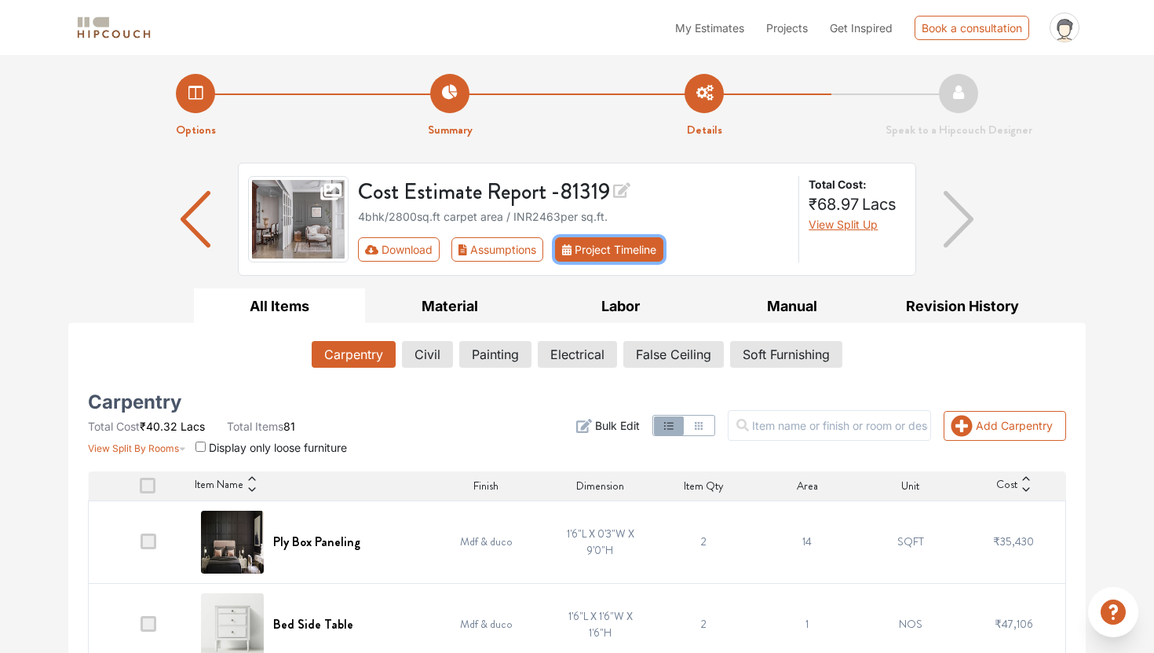
click at [594, 254] on button "Project Timeline" at bounding box center [609, 249] width 108 height 24
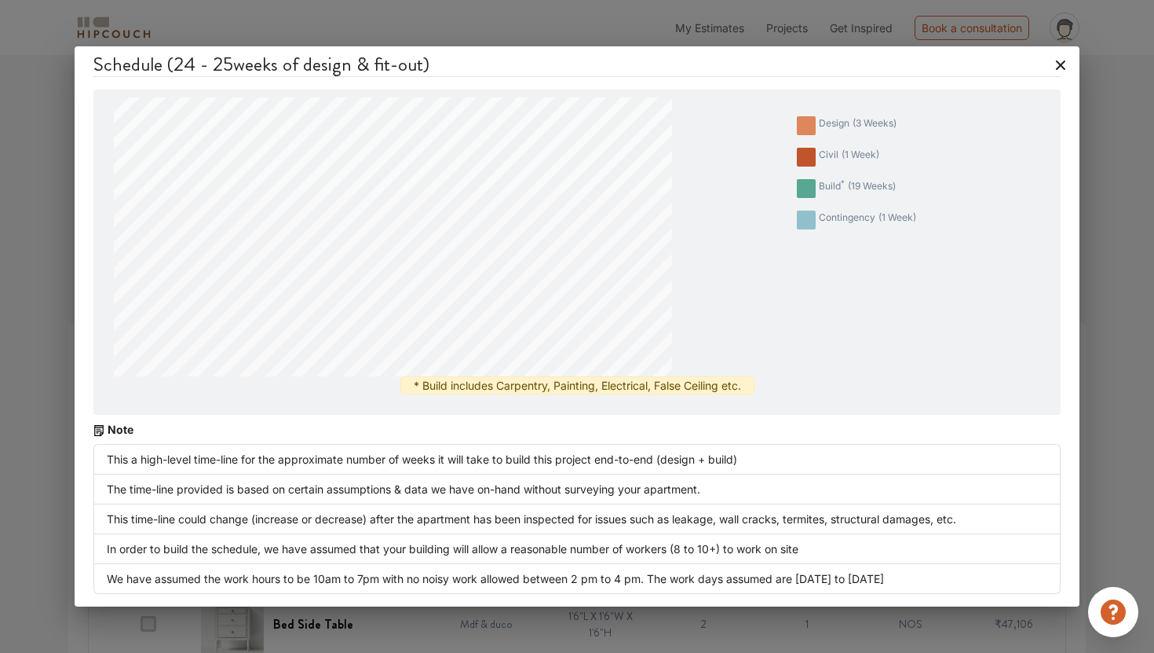
click at [1061, 63] on icon at bounding box center [1060, 65] width 25 height 25
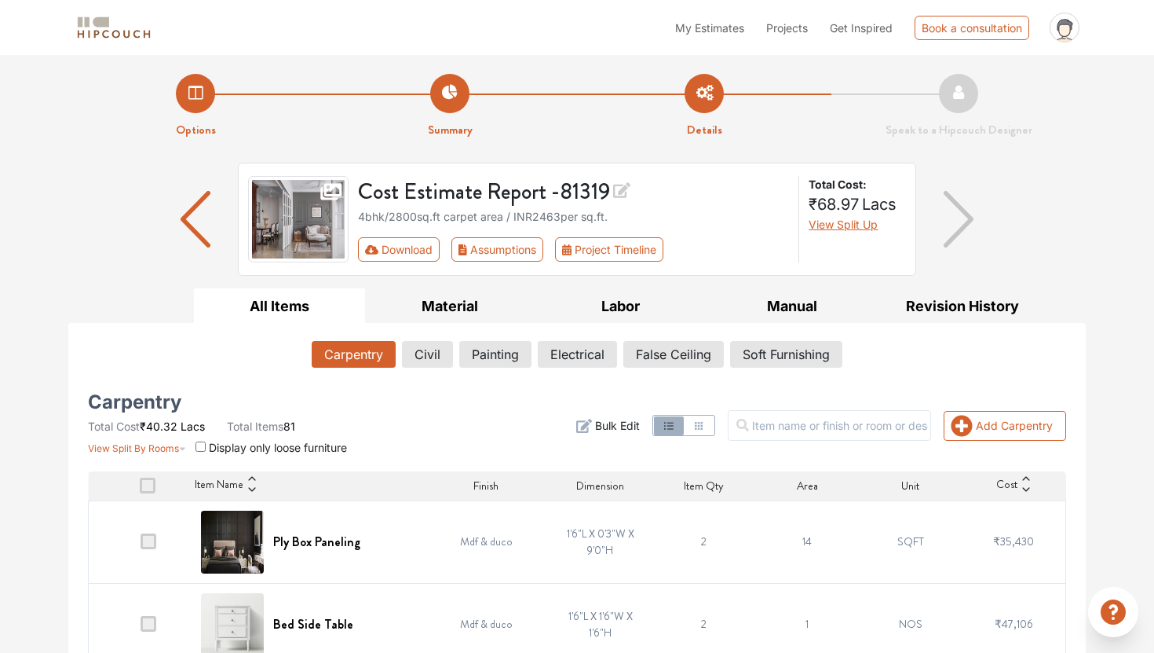
click at [452, 92] on li "Summary" at bounding box center [450, 106] width 254 height 65
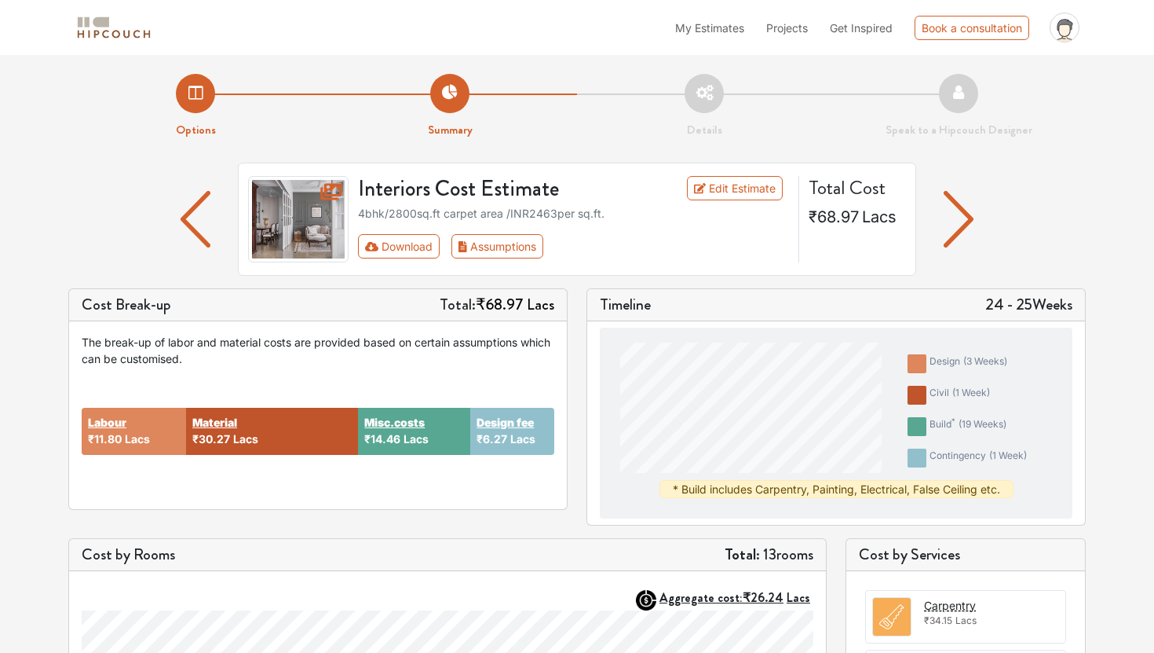
click at [209, 101] on li "Options" at bounding box center [195, 106] width 254 height 65
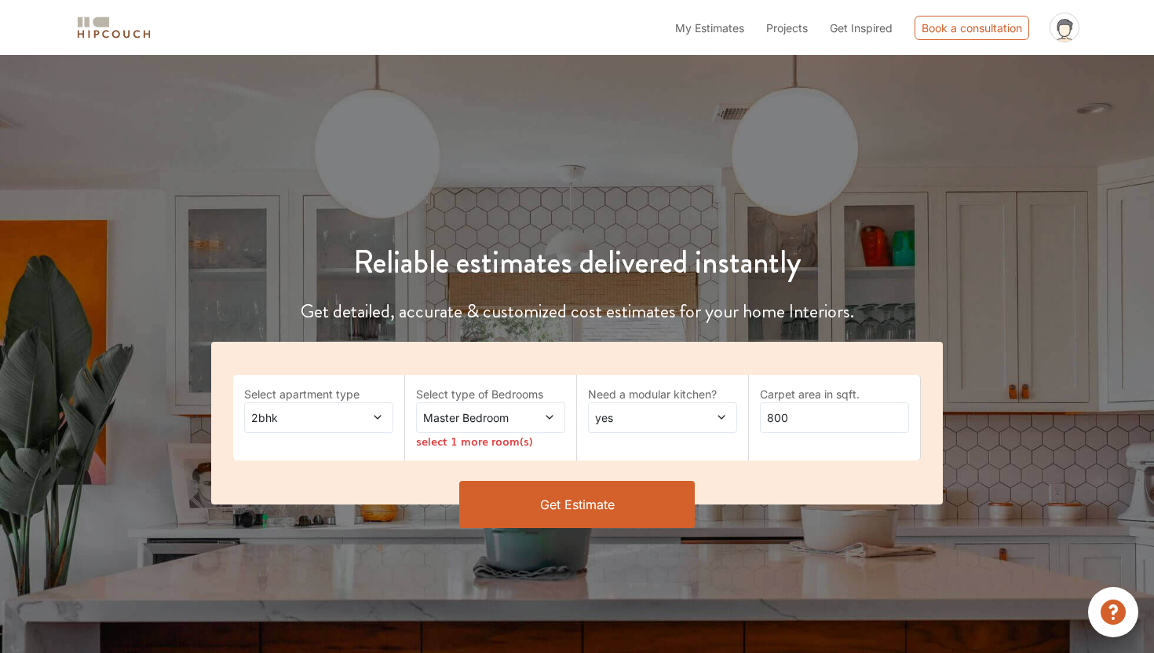
click at [525, 420] on span at bounding box center [538, 417] width 34 height 16
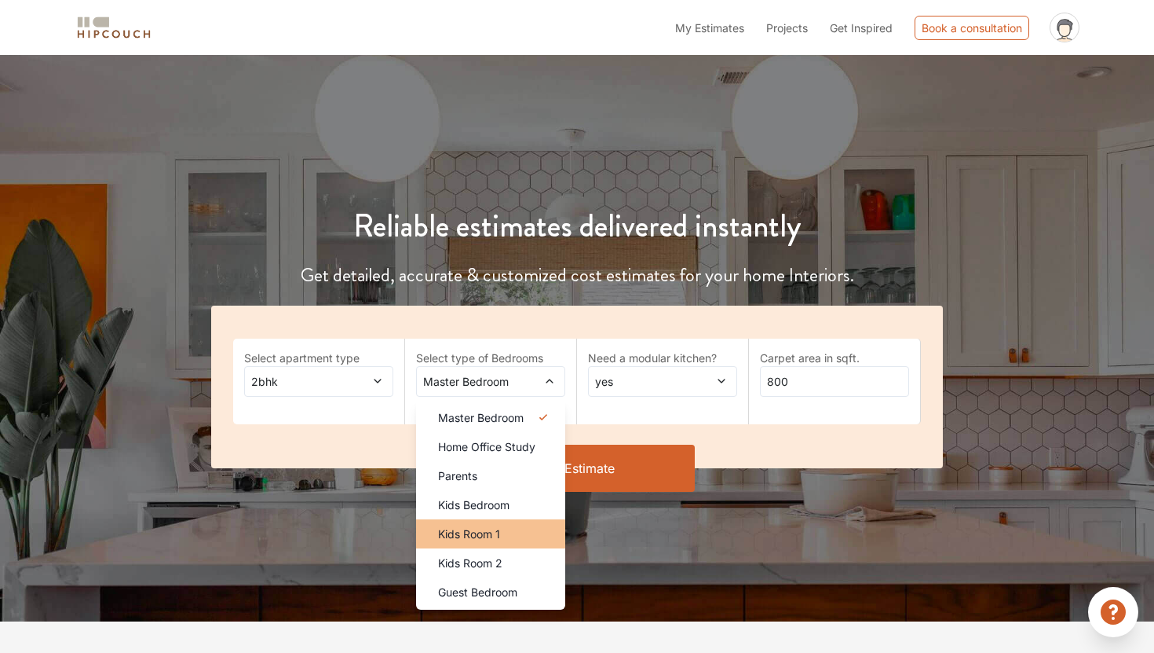
scroll to position [51, 0]
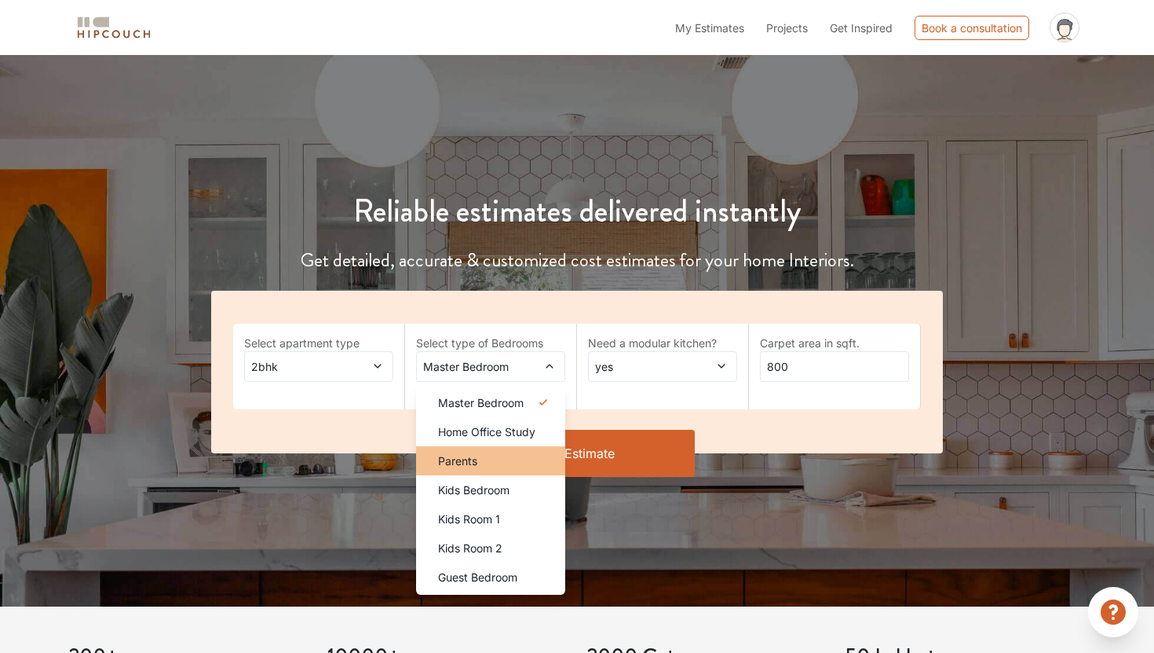
click at [499, 459] on div "Parents" at bounding box center [496, 460] width 140 height 16
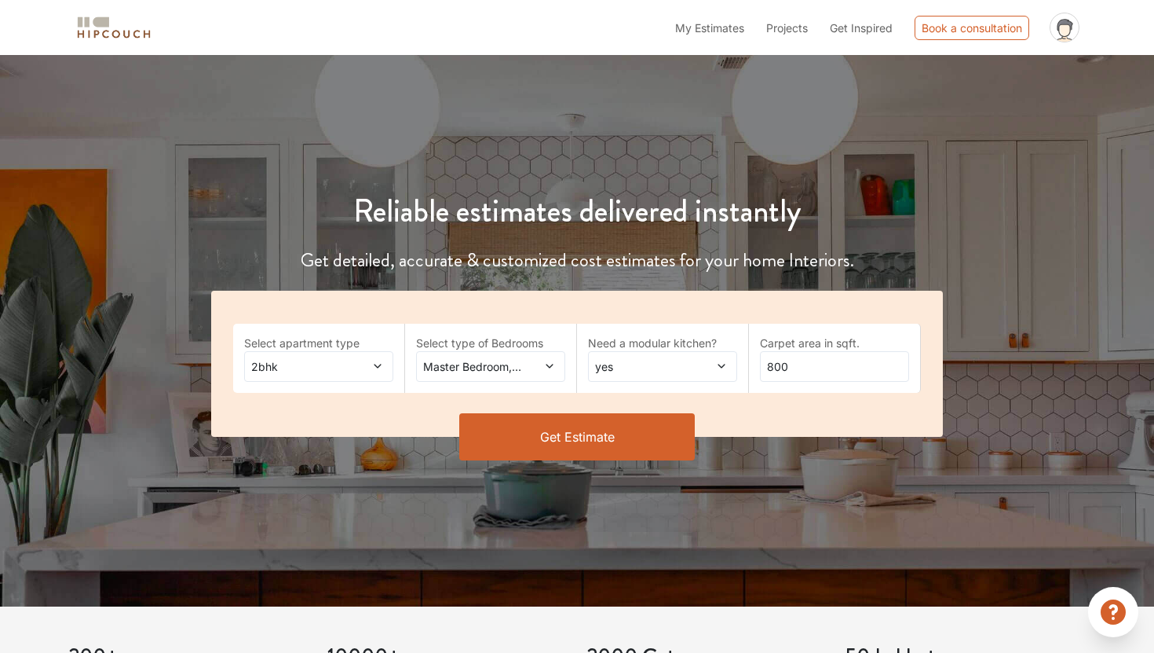
click at [530, 371] on span at bounding box center [538, 366] width 34 height 16
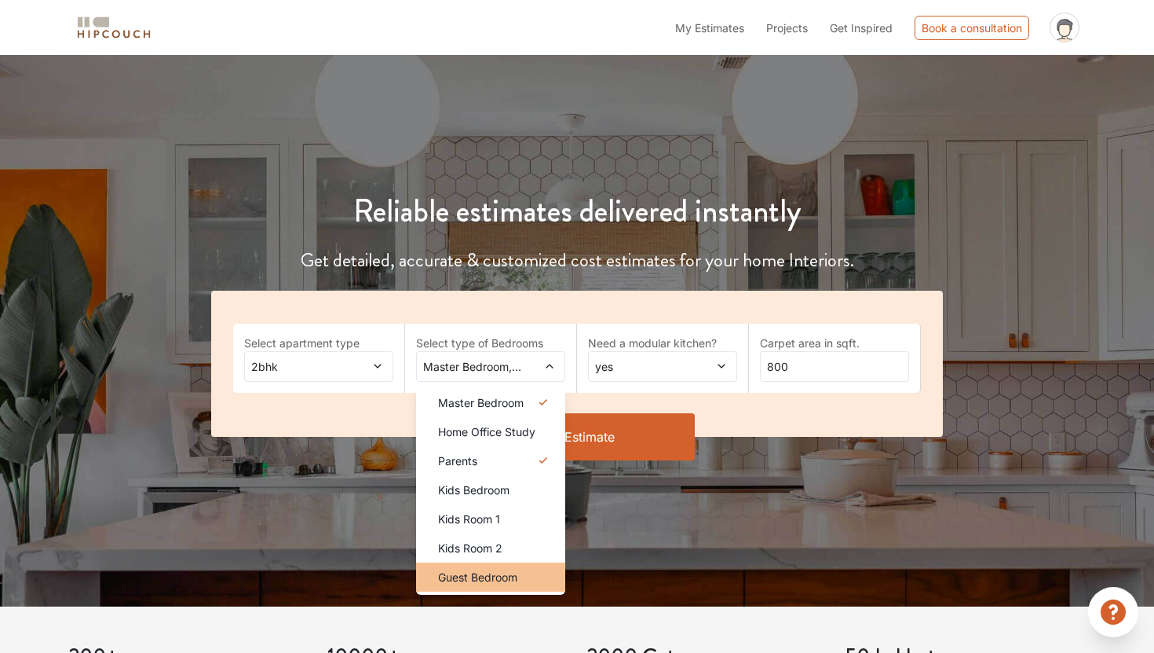
click at [527, 583] on div "Guest Bedroom" at bounding box center [496, 577] width 140 height 16
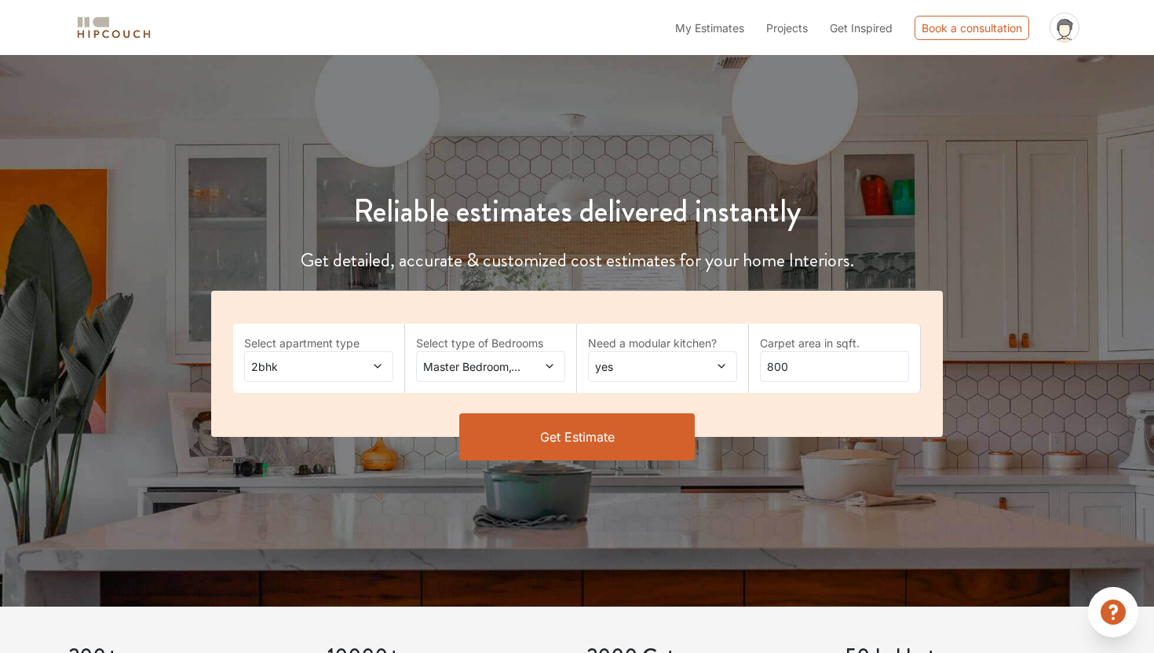
click at [380, 360] on span at bounding box center [366, 366] width 34 height 16
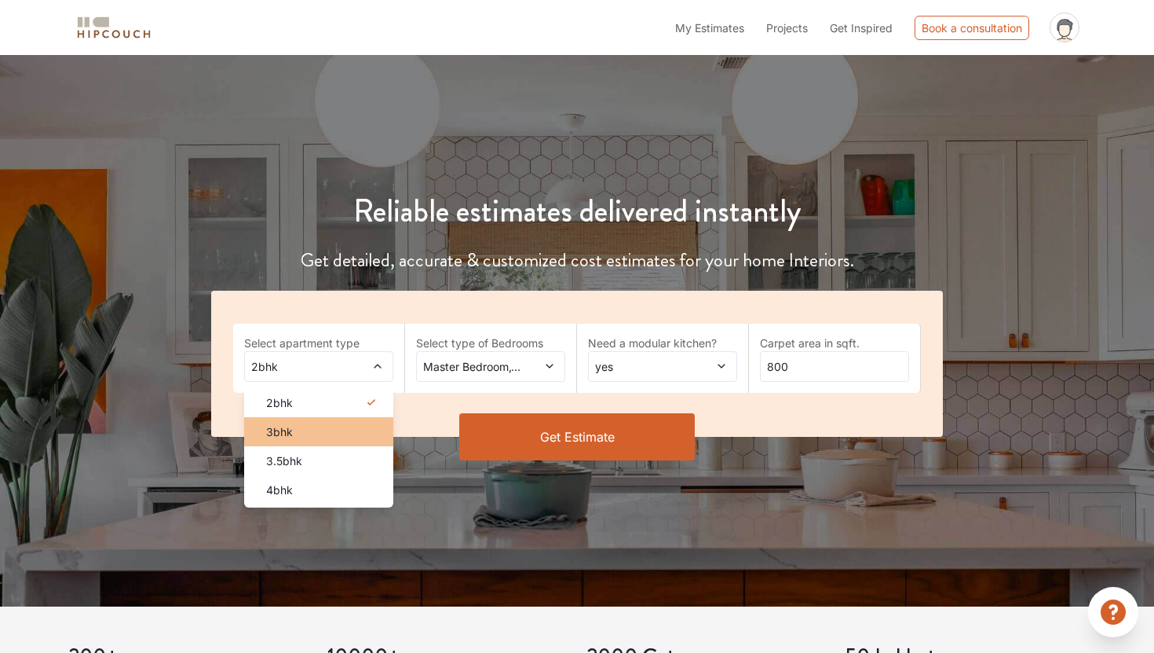
click at [342, 436] on div "3bhk" at bounding box center [324, 431] width 140 height 16
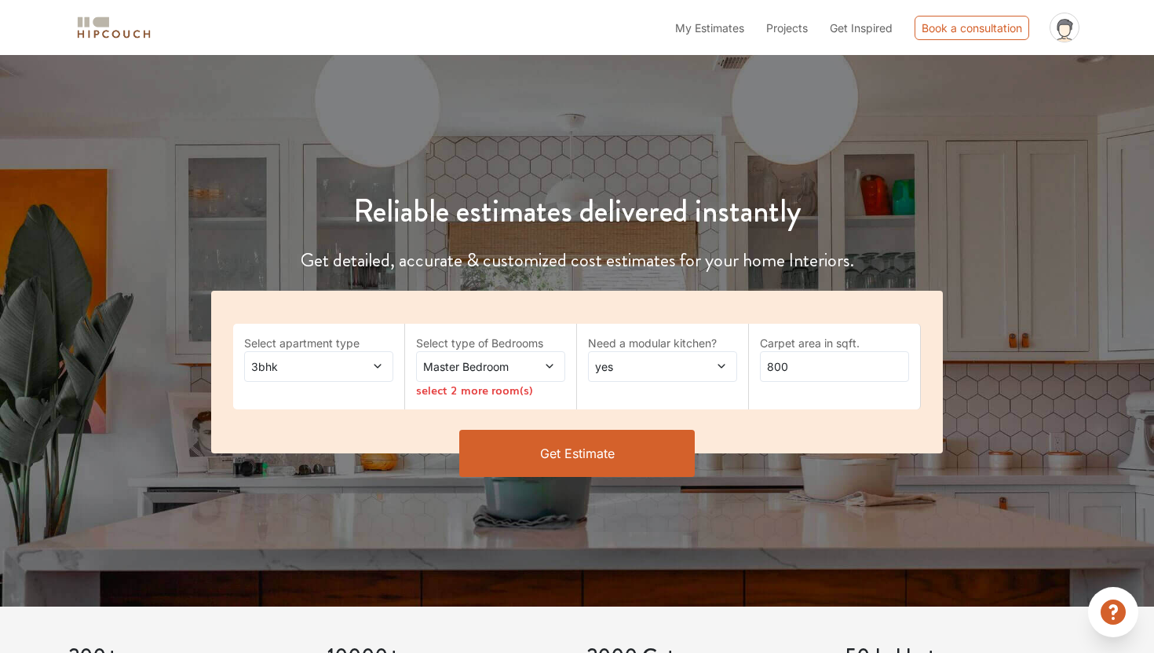
click at [547, 361] on icon at bounding box center [549, 365] width 11 height 11
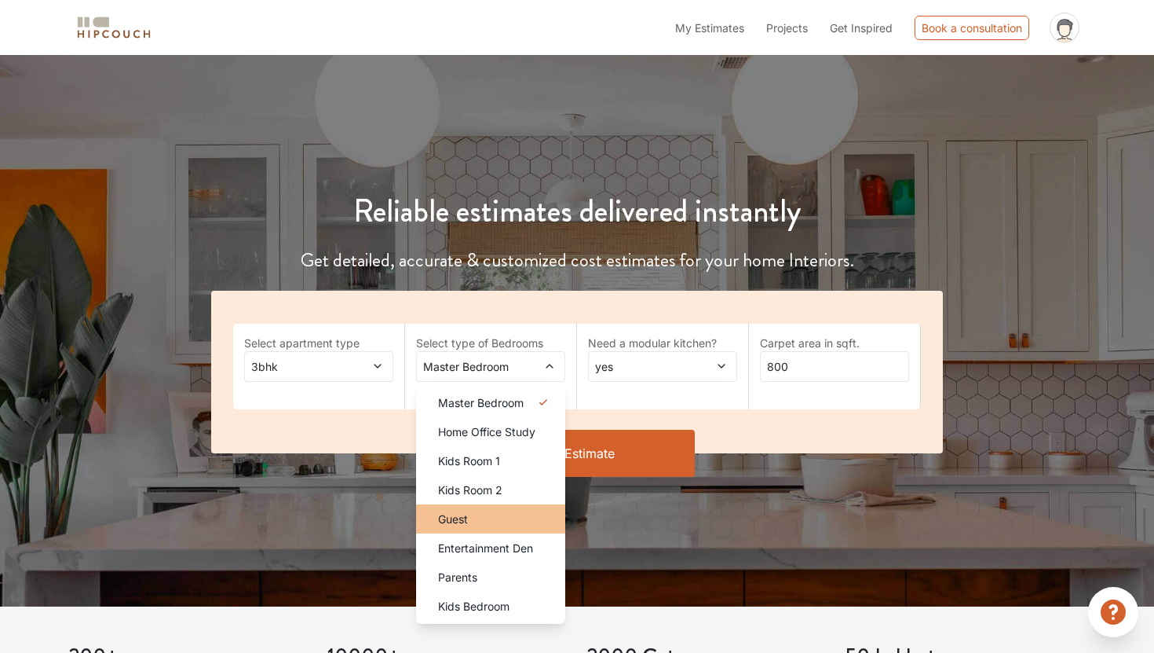
click at [515, 508] on li "Guest" at bounding box center [490, 518] width 149 height 29
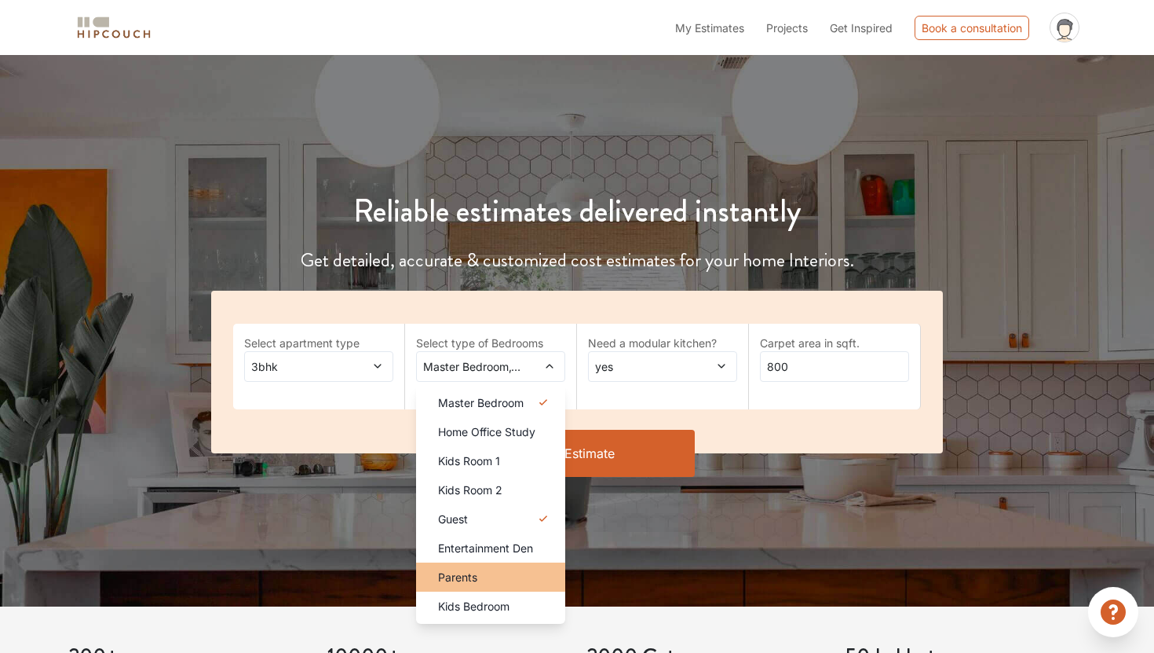
click at [516, 579] on div "Parents" at bounding box center [496, 577] width 140 height 16
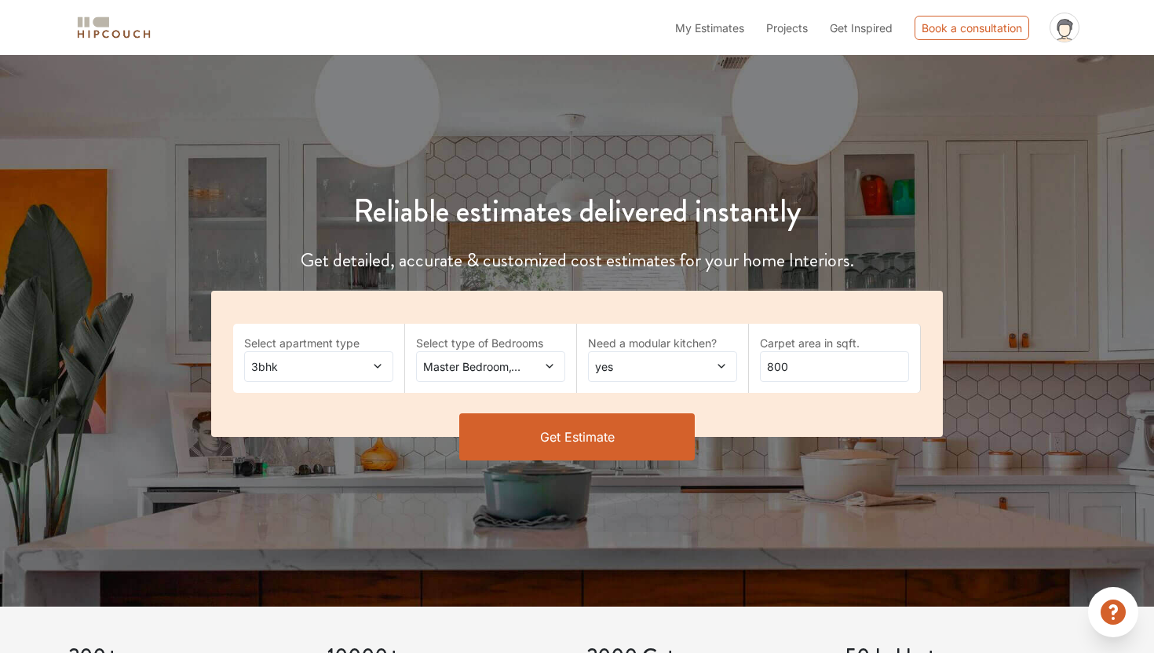
click at [624, 353] on div "yes" at bounding box center [662, 366] width 149 height 31
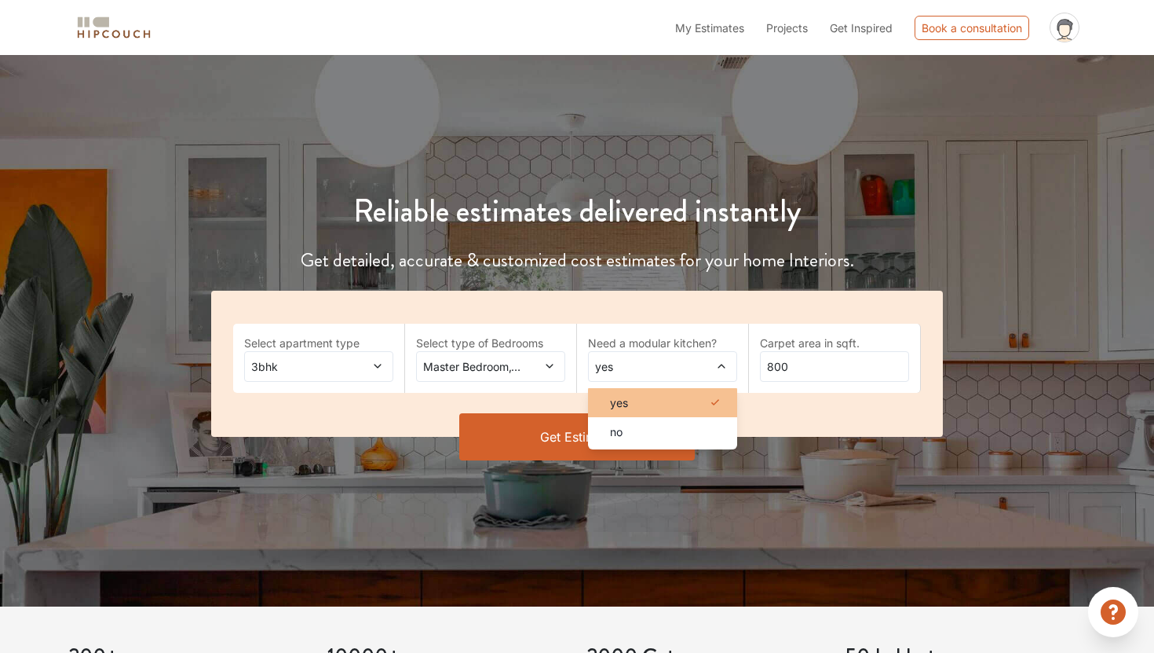
click at [642, 390] on li "yes" at bounding box center [662, 402] width 149 height 29
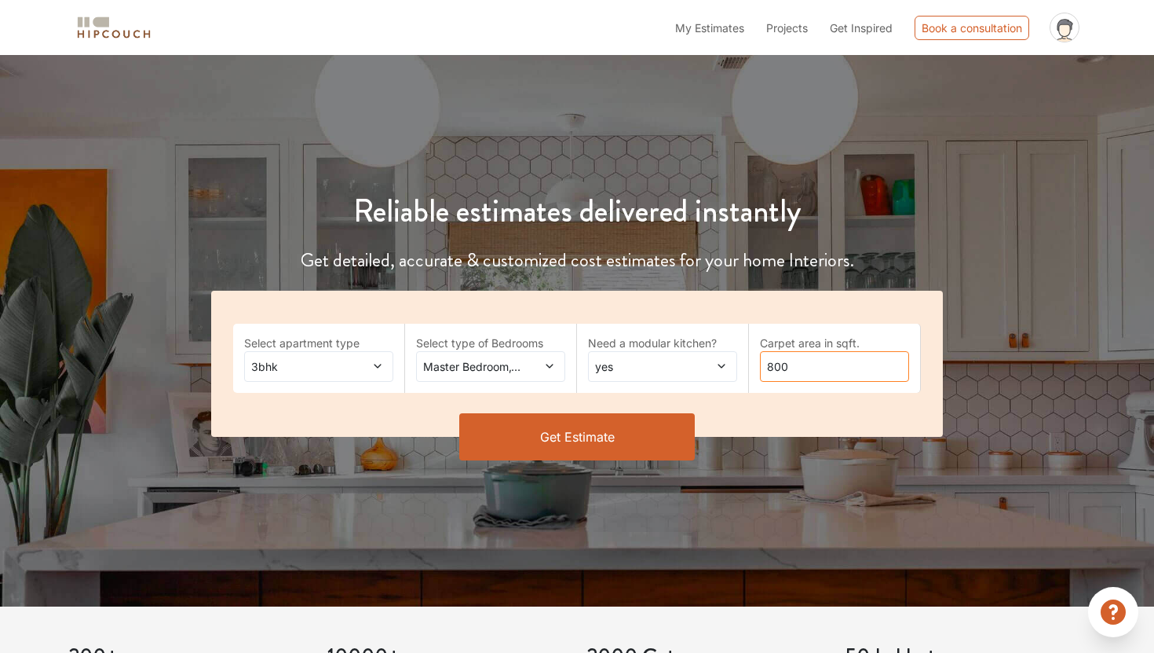
click at [815, 351] on input "800" at bounding box center [834, 366] width 149 height 31
type input "2800"
click at [629, 440] on button "Get Estimate" at bounding box center [577, 436] width 236 height 47
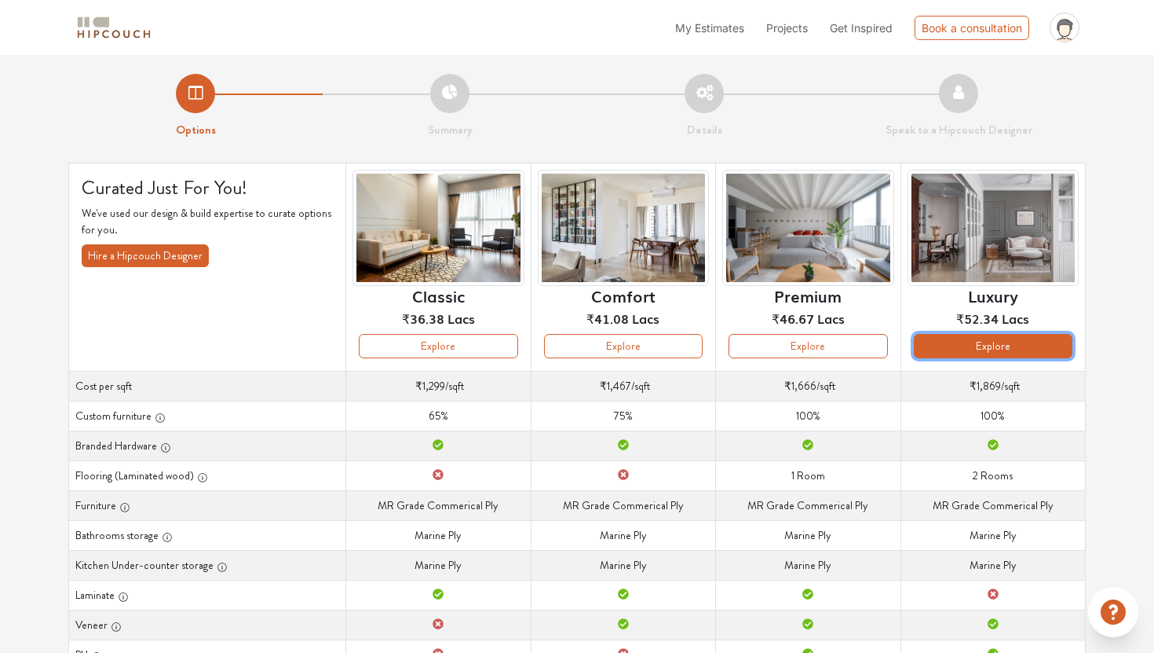
click at [969, 346] on button "Explore" at bounding box center [993, 346] width 159 height 24
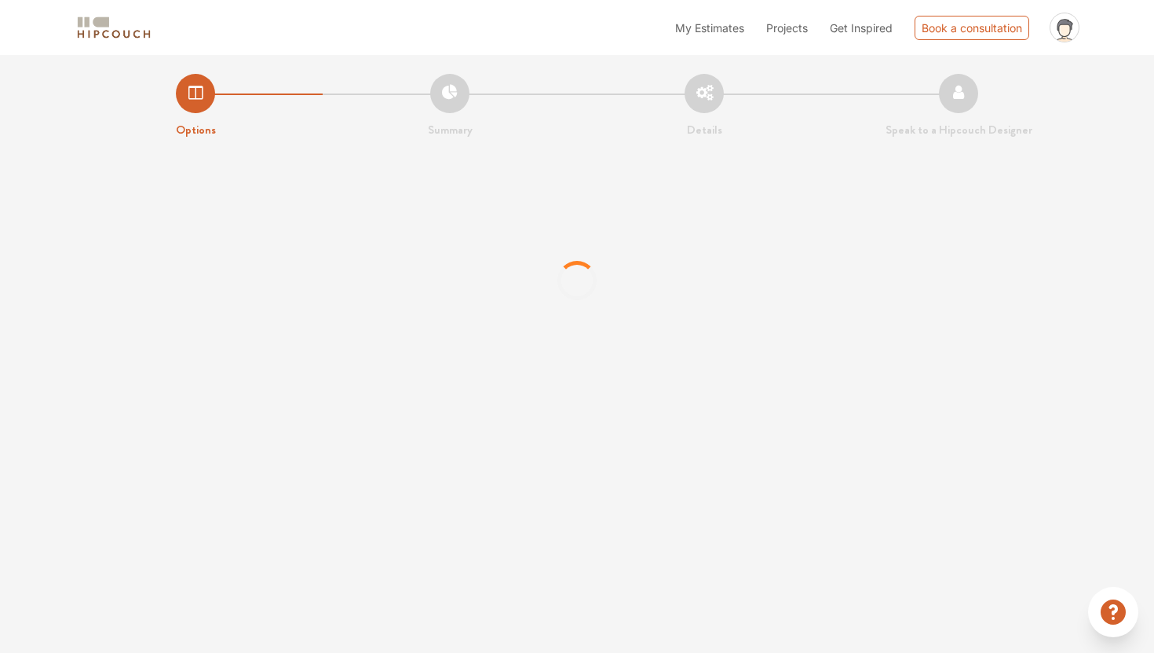
click at [790, 24] on span "Projects" at bounding box center [788, 27] width 42 height 13
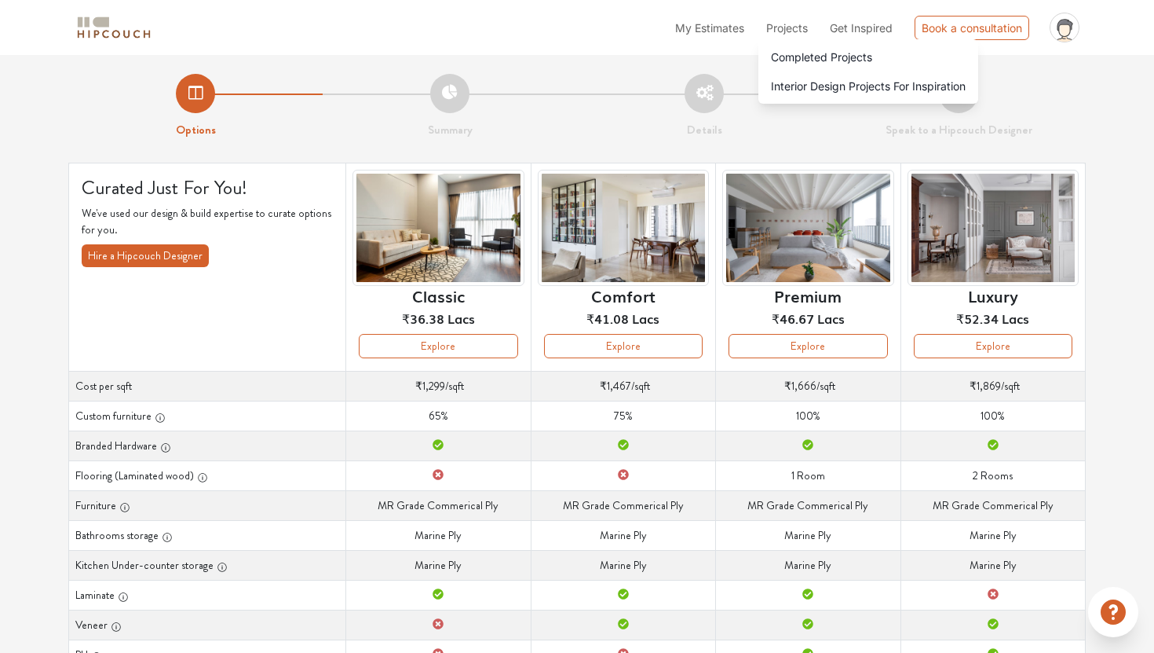
click at [1154, 269] on div "Options Summary Details Speak to a Hipcouch Designer Curated Just For You! We'v…" at bounding box center [577, 486] width 1154 height 862
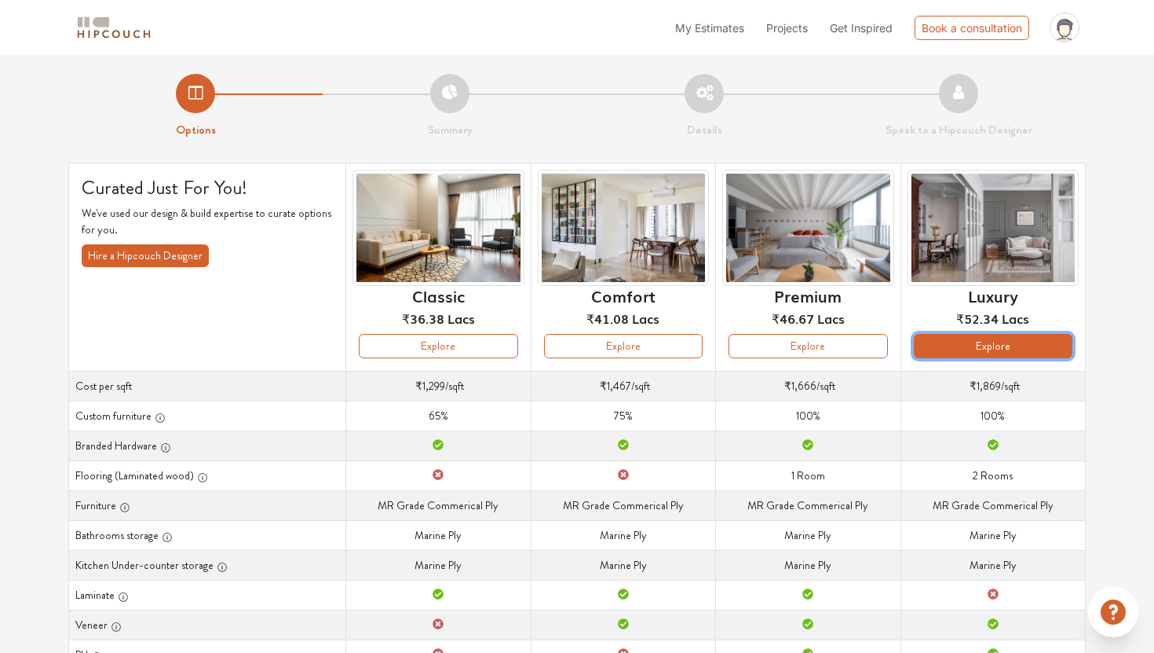
click at [995, 353] on button "Explore" at bounding box center [993, 346] width 159 height 24
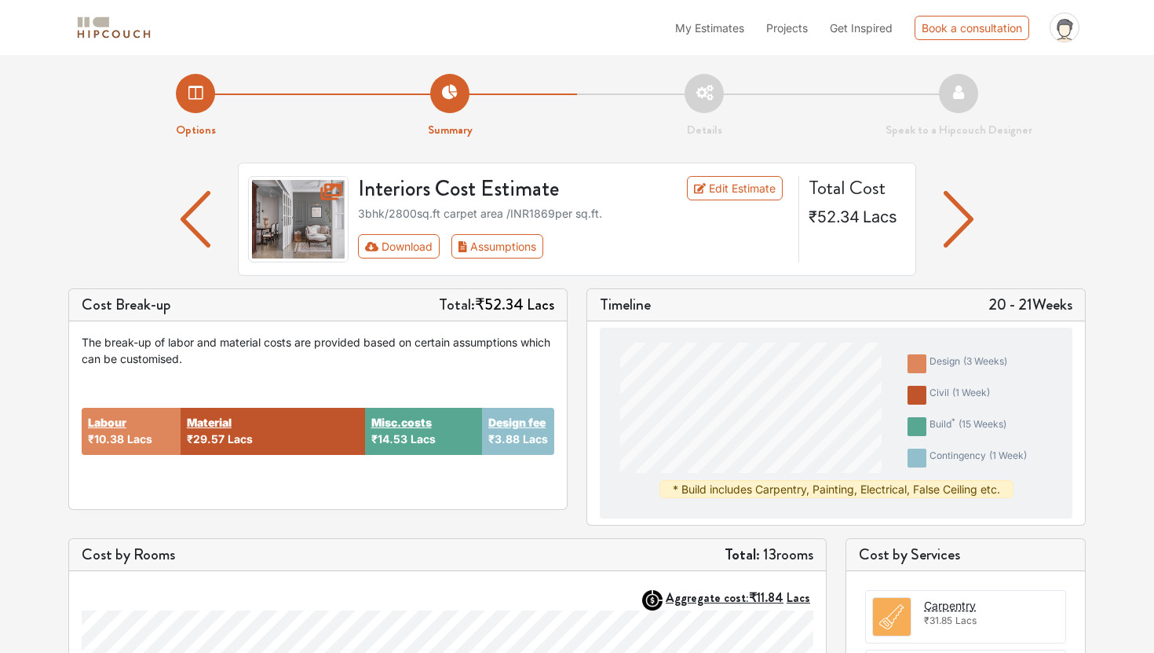
click at [965, 227] on img "button" at bounding box center [959, 219] width 31 height 57
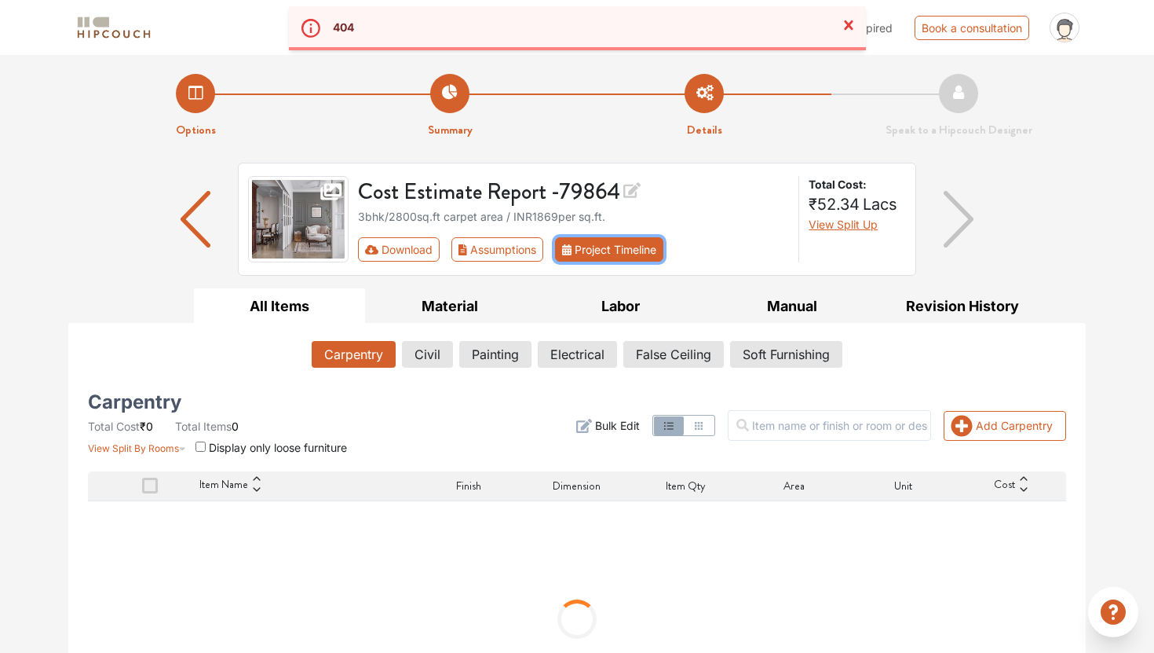
click at [658, 254] on button "Project Timeline" at bounding box center [609, 249] width 108 height 24
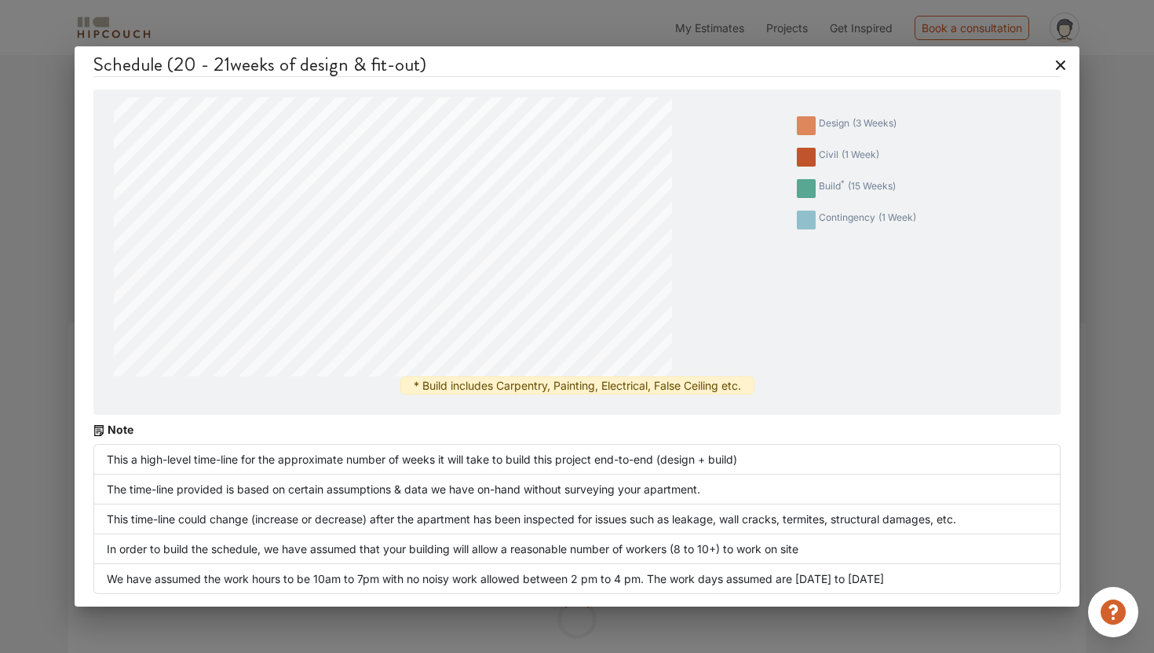
click at [1066, 80] on div "Schedule ( 20 - 21 weeks of design & fit-out) design ( 3 weeks ) civil ( 1 week…" at bounding box center [577, 326] width 1005 height 560
click at [1057, 64] on icon at bounding box center [1060, 65] width 25 height 25
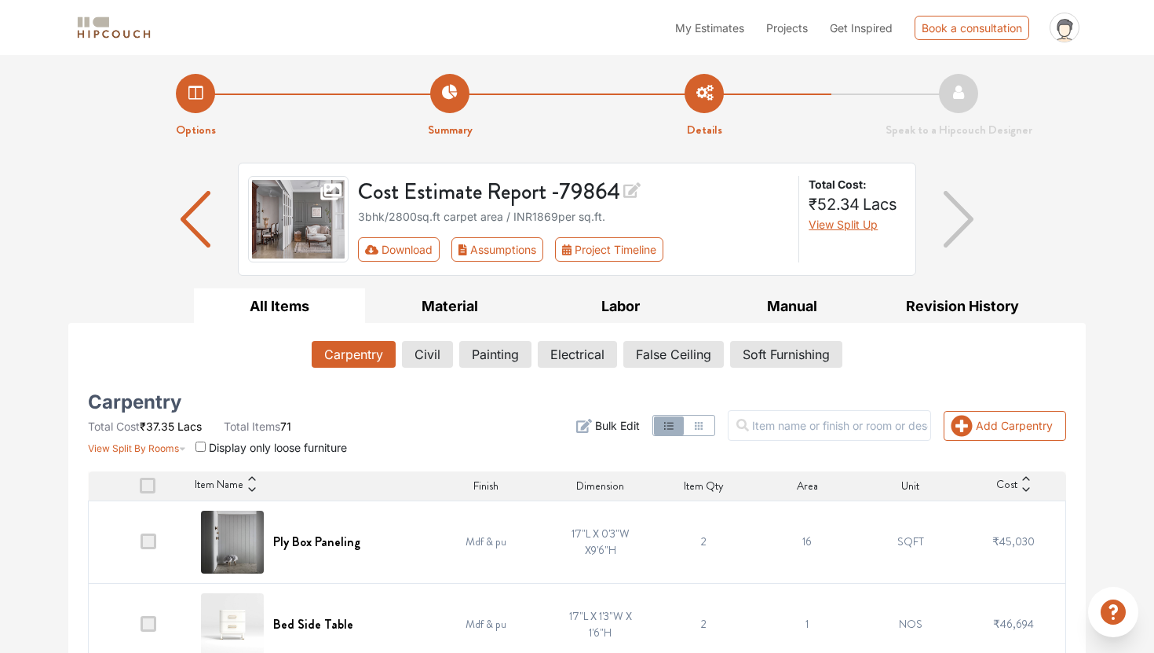
click at [635, 190] on icon at bounding box center [632, 190] width 17 height 16
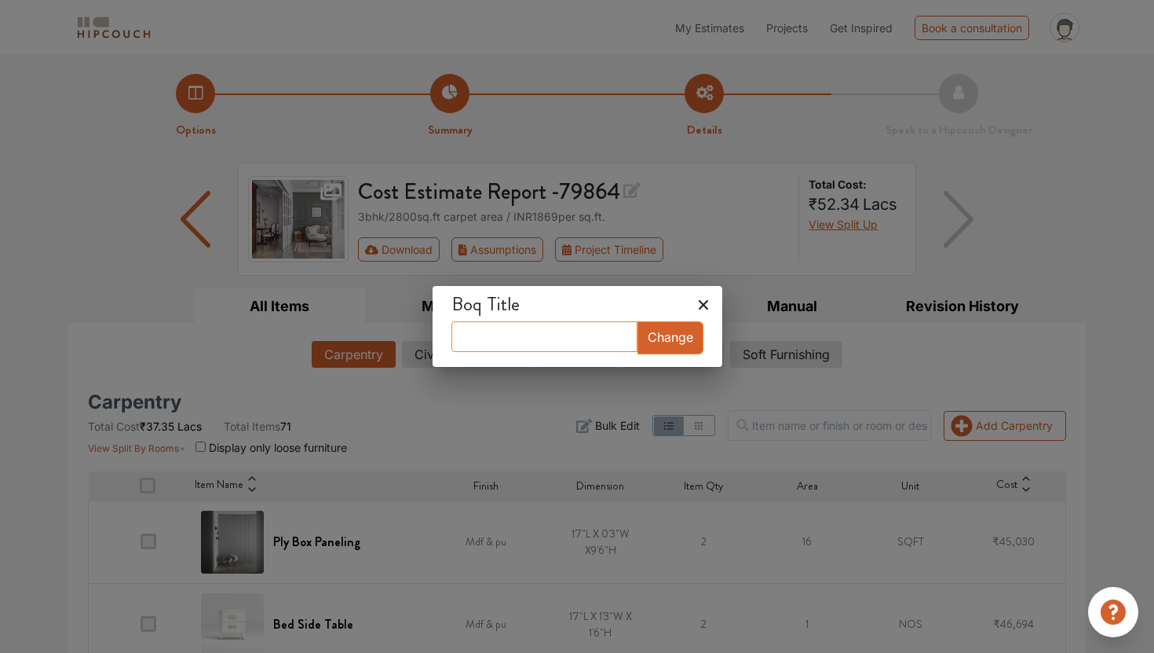
click at [569, 346] on input "text" at bounding box center [545, 336] width 186 height 31
type input "mishra"
click at [661, 348] on button "Change" at bounding box center [671, 337] width 66 height 33
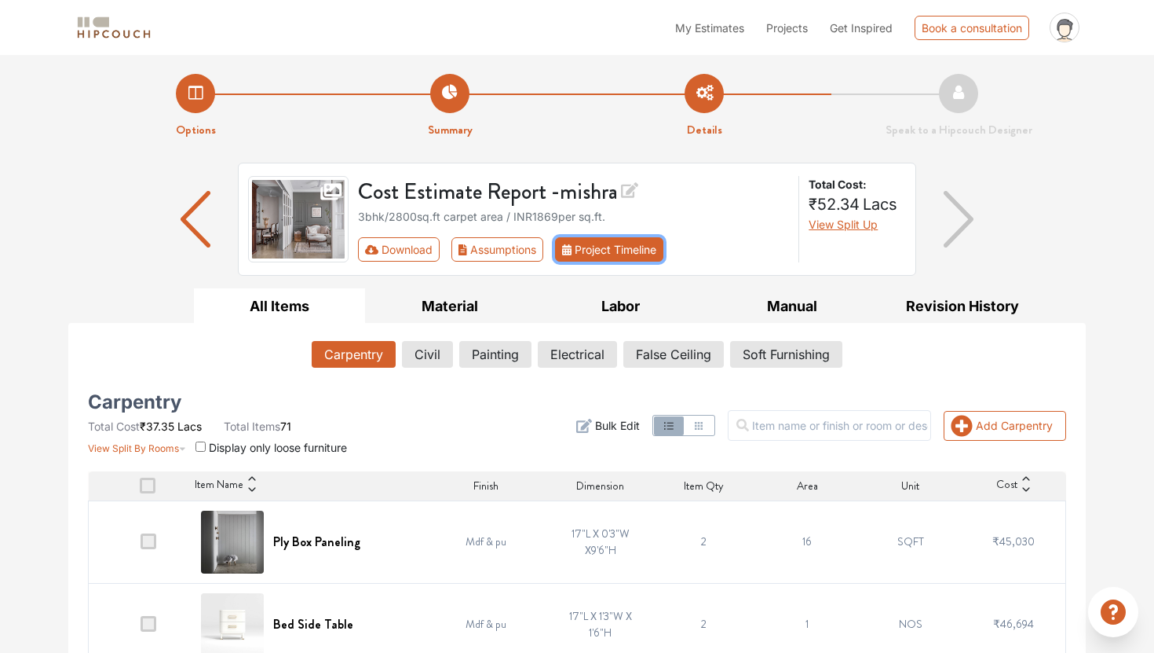
click at [604, 245] on button "Project Timeline" at bounding box center [609, 249] width 108 height 24
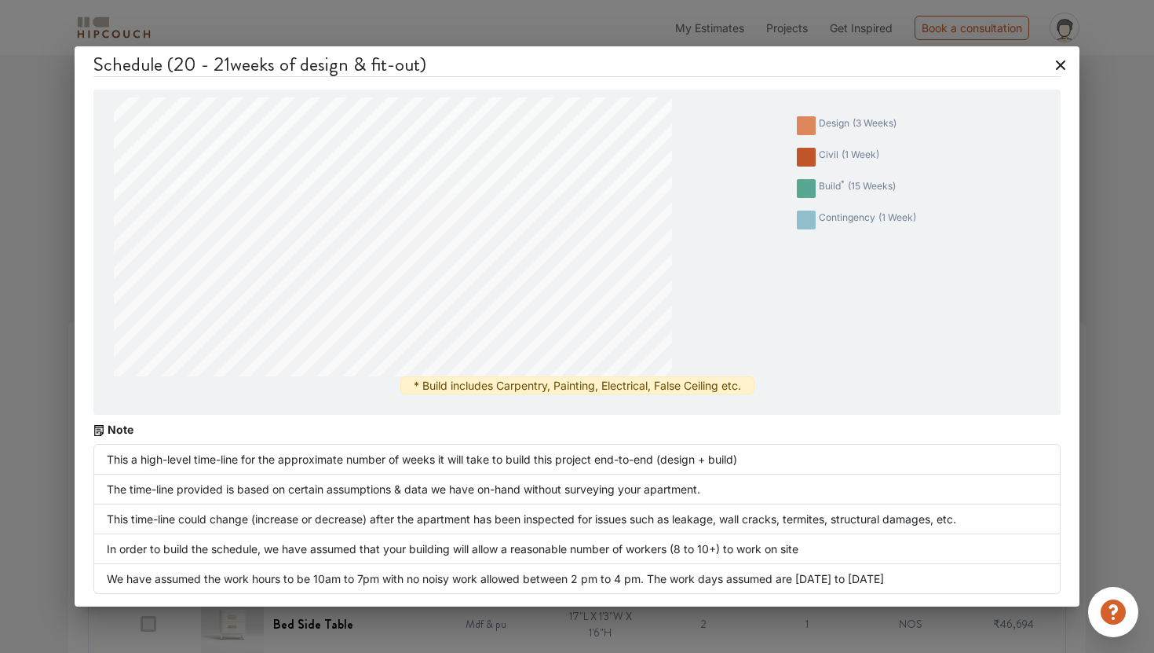
click at [1056, 64] on icon at bounding box center [1060, 65] width 25 height 25
